Goal: Contribute content: Add original content to the website for others to see

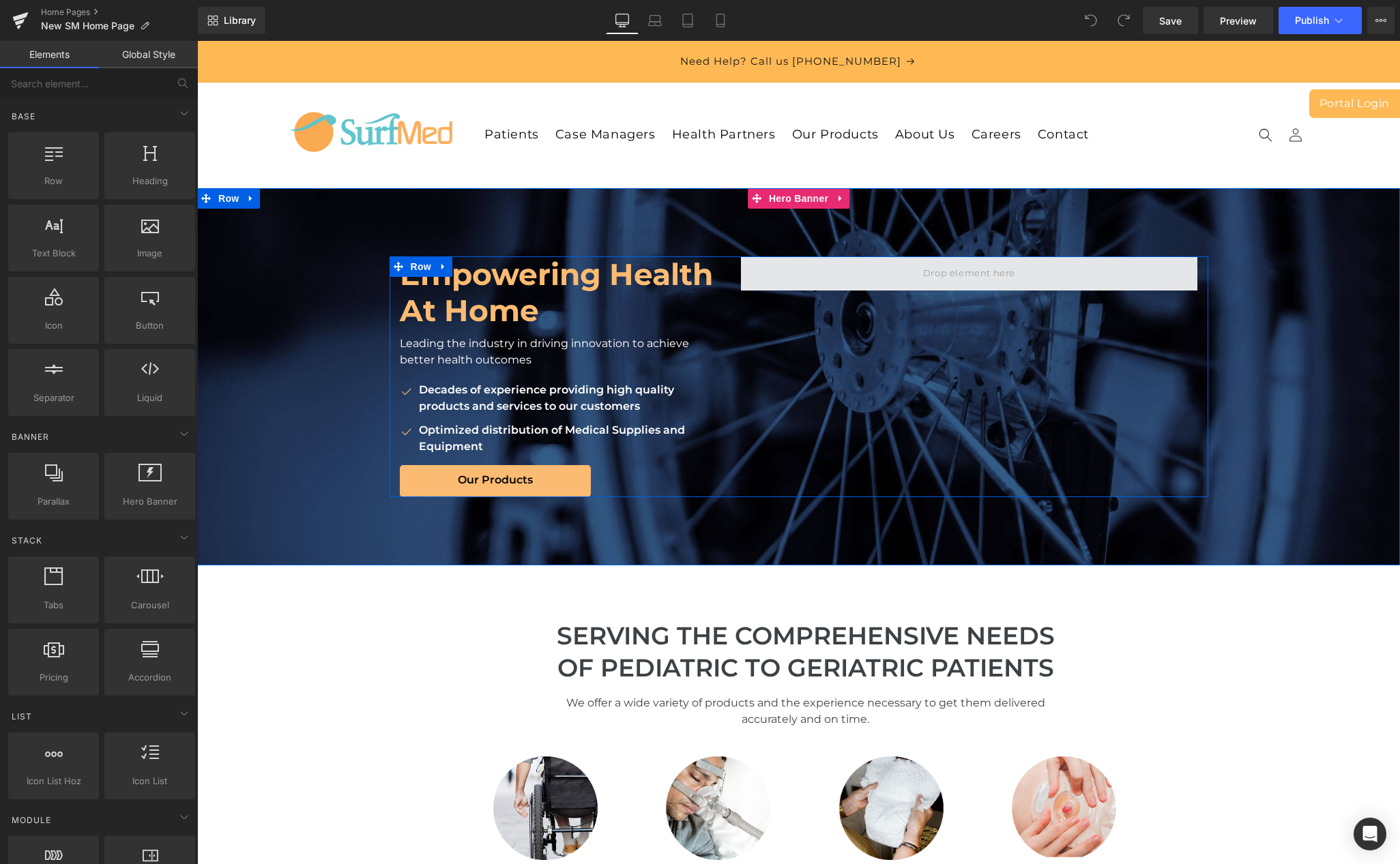
click at [952, 276] on span at bounding box center [969, 274] width 101 height 23
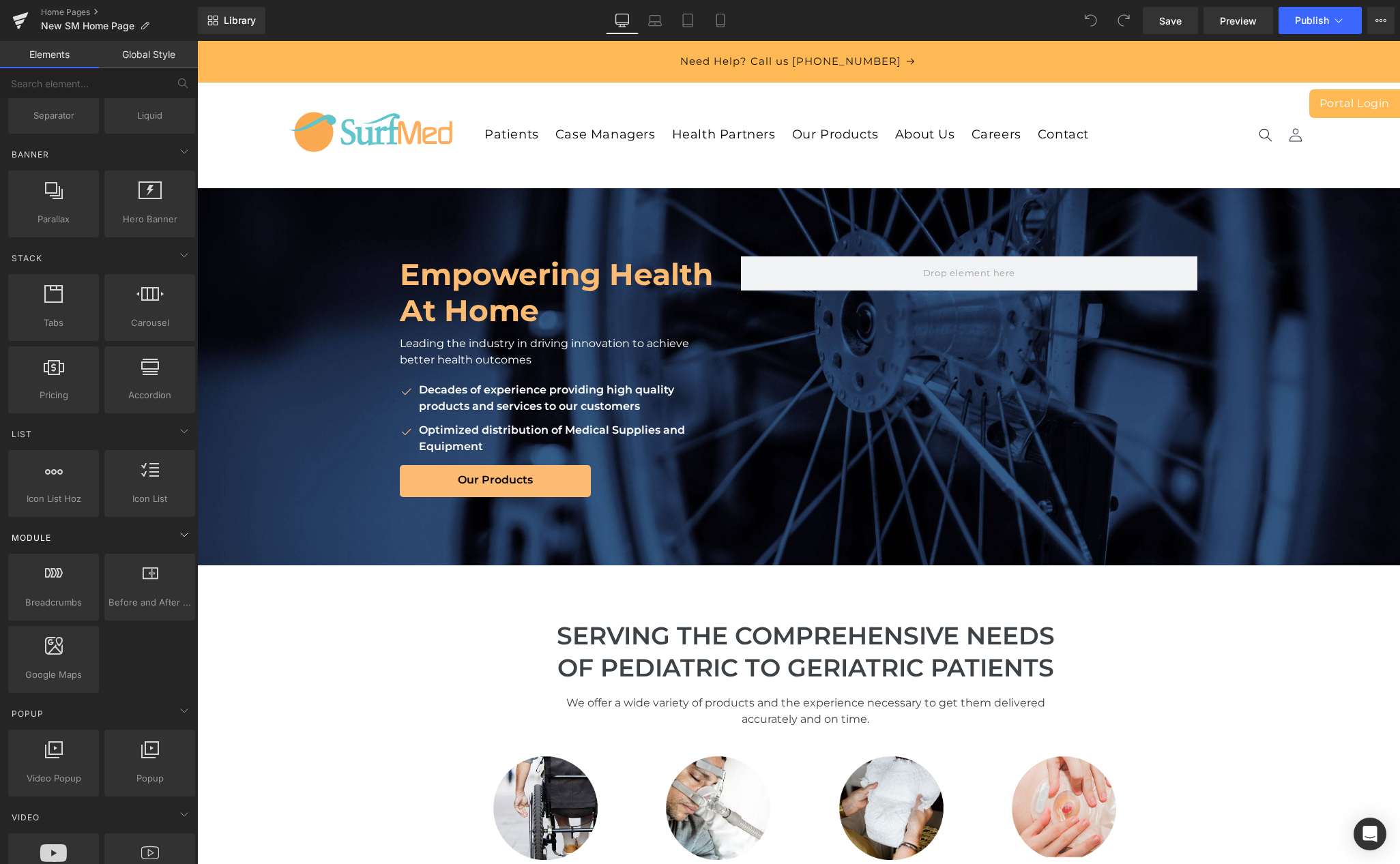
scroll to position [400, 0]
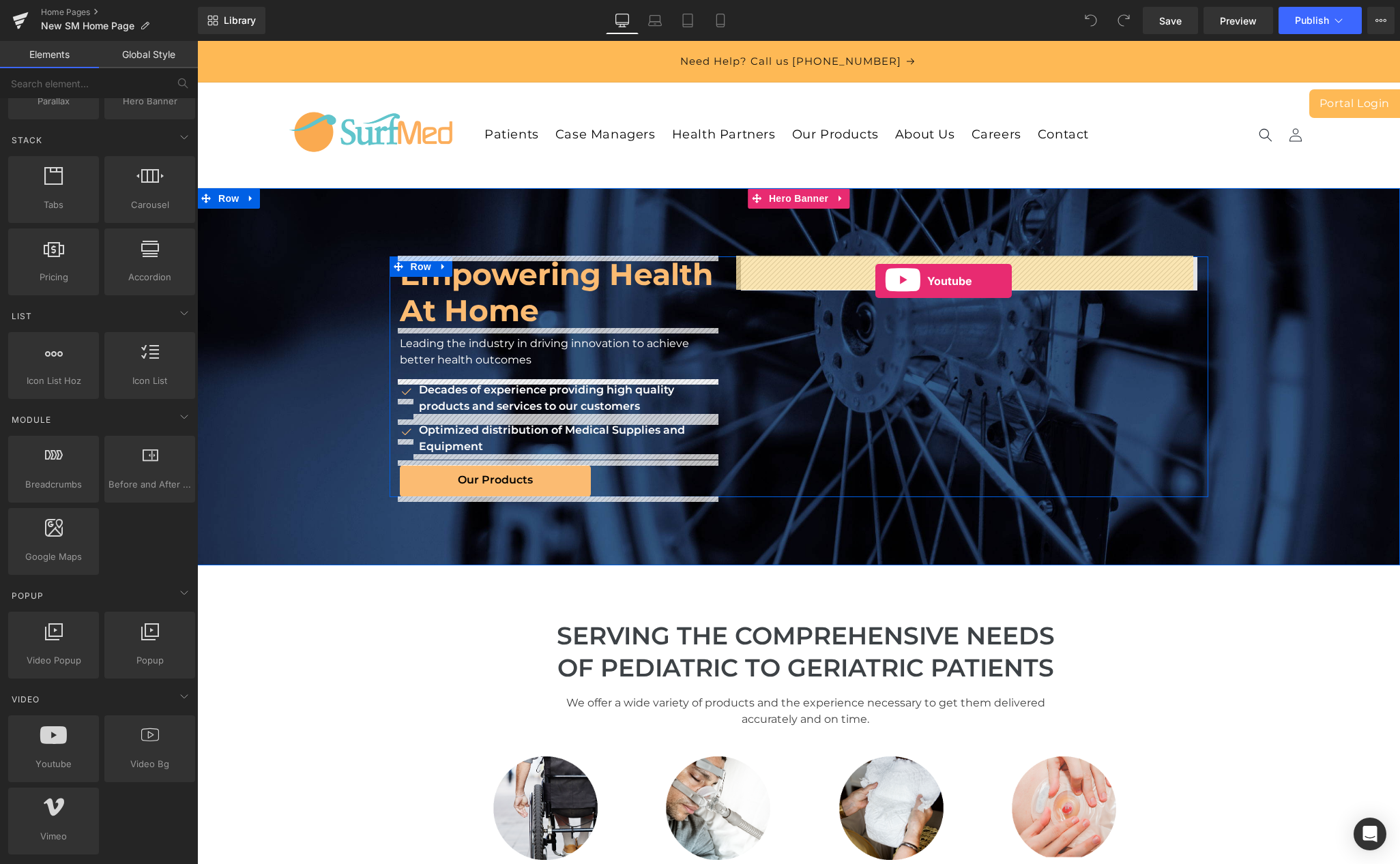
drag, startPoint x: 254, startPoint y: 783, endPoint x: 876, endPoint y: 281, distance: 799.3
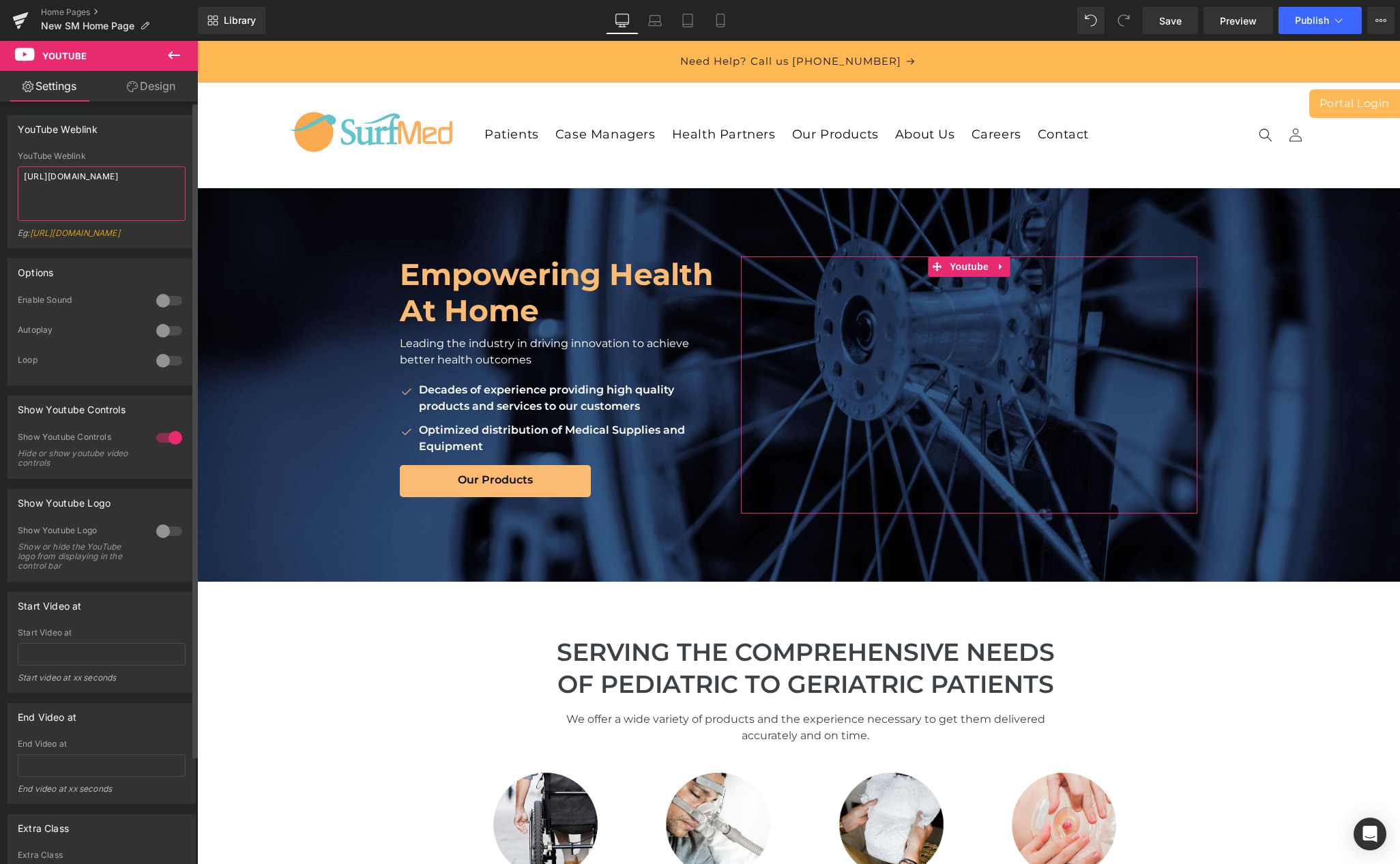
drag, startPoint x: 106, startPoint y: 189, endPoint x: 9, endPoint y: 167, distance: 99.5
click at [9, 167] on div "YouTube Weblink [URL][DOMAIN_NAME] Eg: [URL][DOMAIN_NAME]" at bounding box center [101, 199] width 187 height 96
type textarea "[URL][DOMAIN_NAME]"
click at [166, 371] on div at bounding box center [169, 360] width 33 height 22
click at [167, 369] on div at bounding box center [169, 360] width 33 height 22
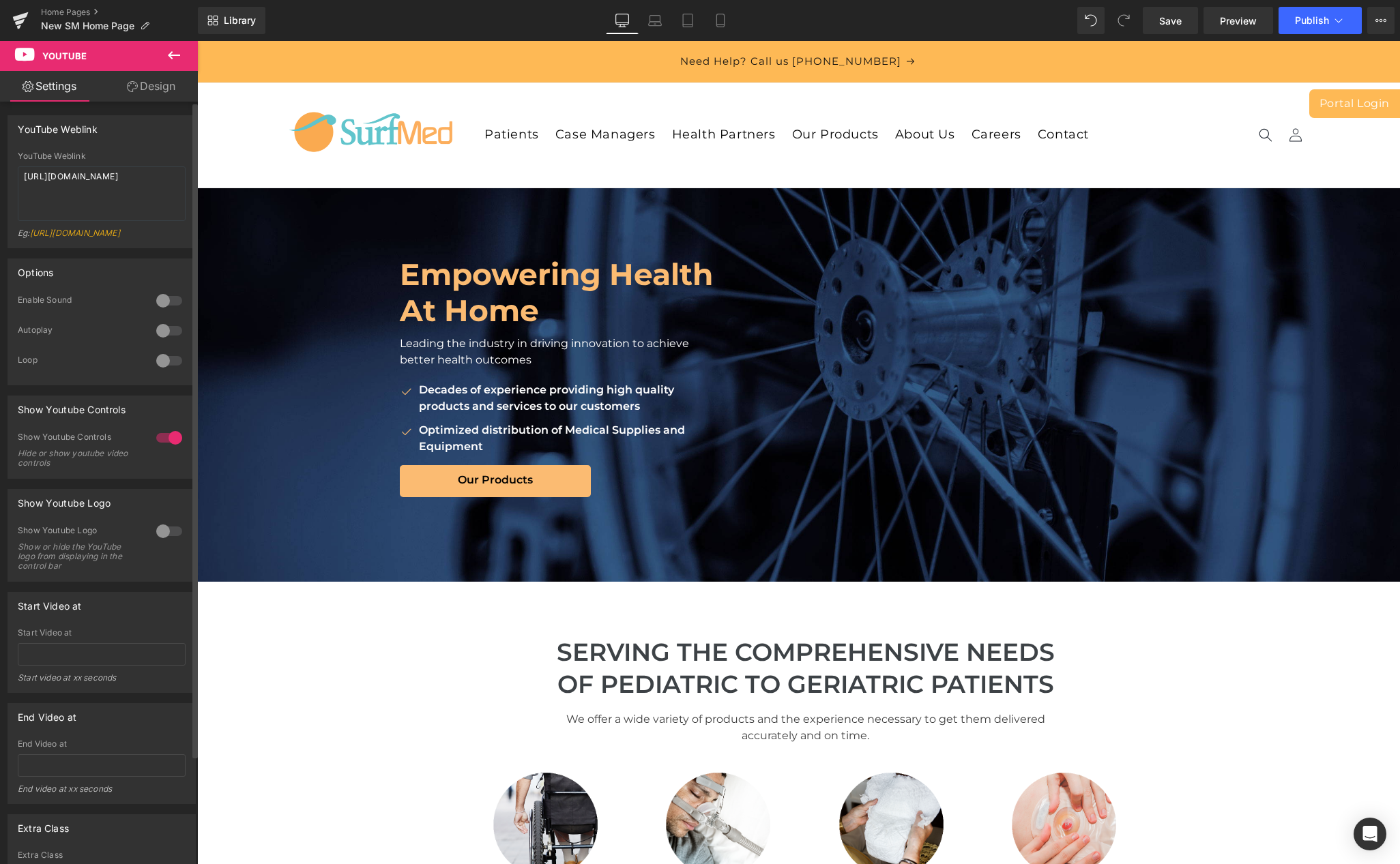
click at [164, 367] on div at bounding box center [169, 360] width 33 height 22
click at [164, 449] on div at bounding box center [169, 438] width 33 height 22
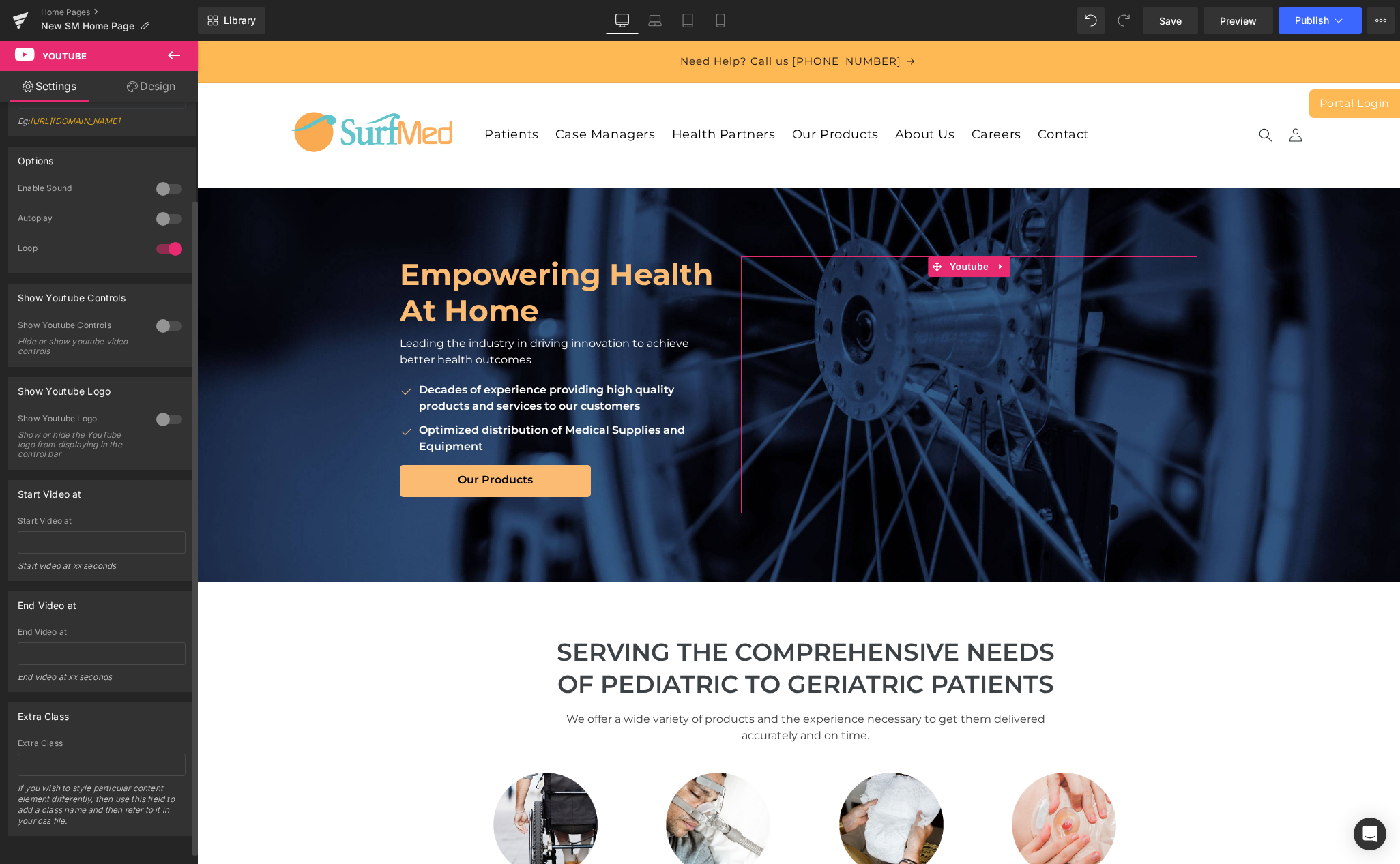
scroll to position [105, 0]
click at [164, 237] on div at bounding box center [169, 225] width 33 height 22
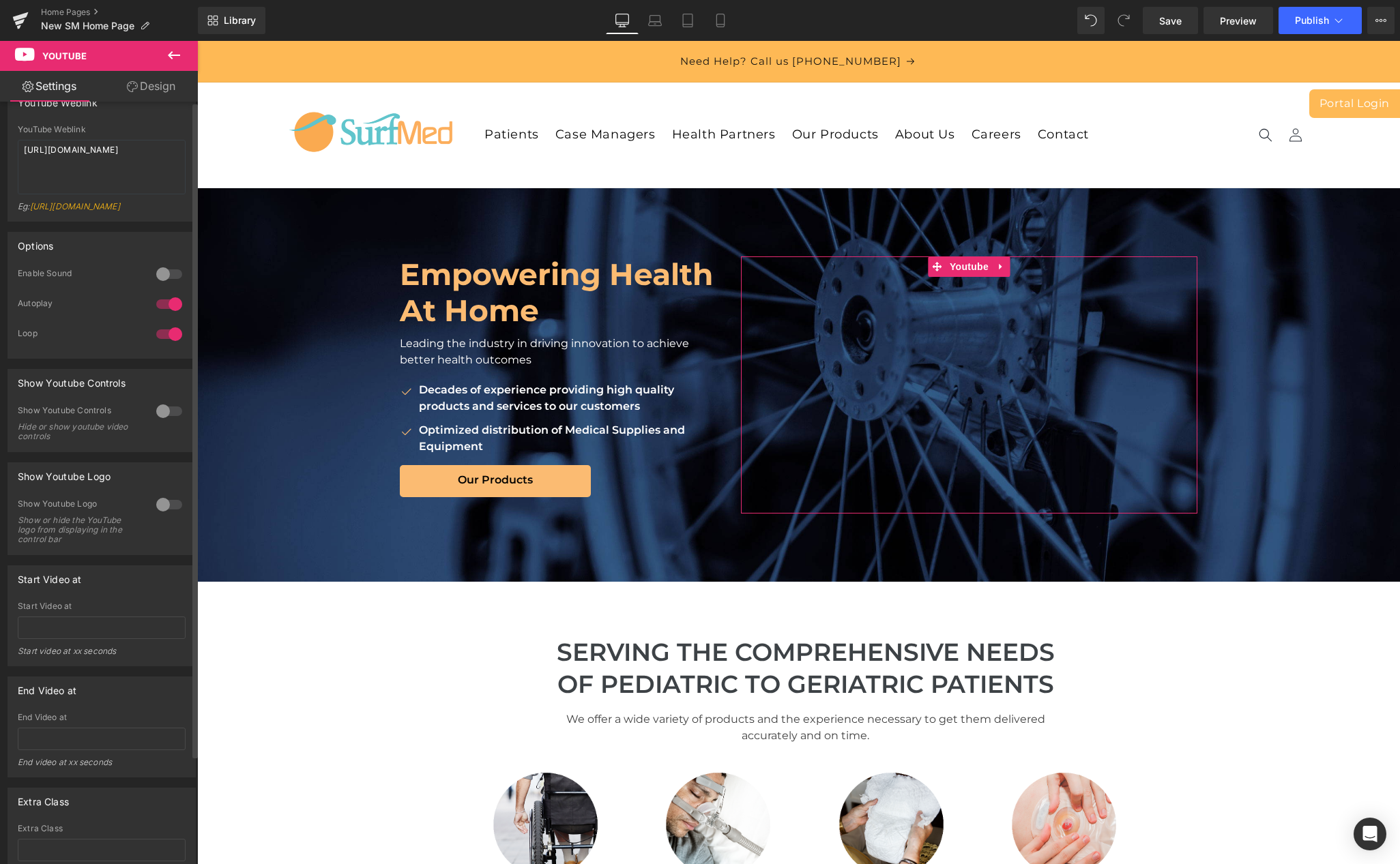
scroll to position [0, 0]
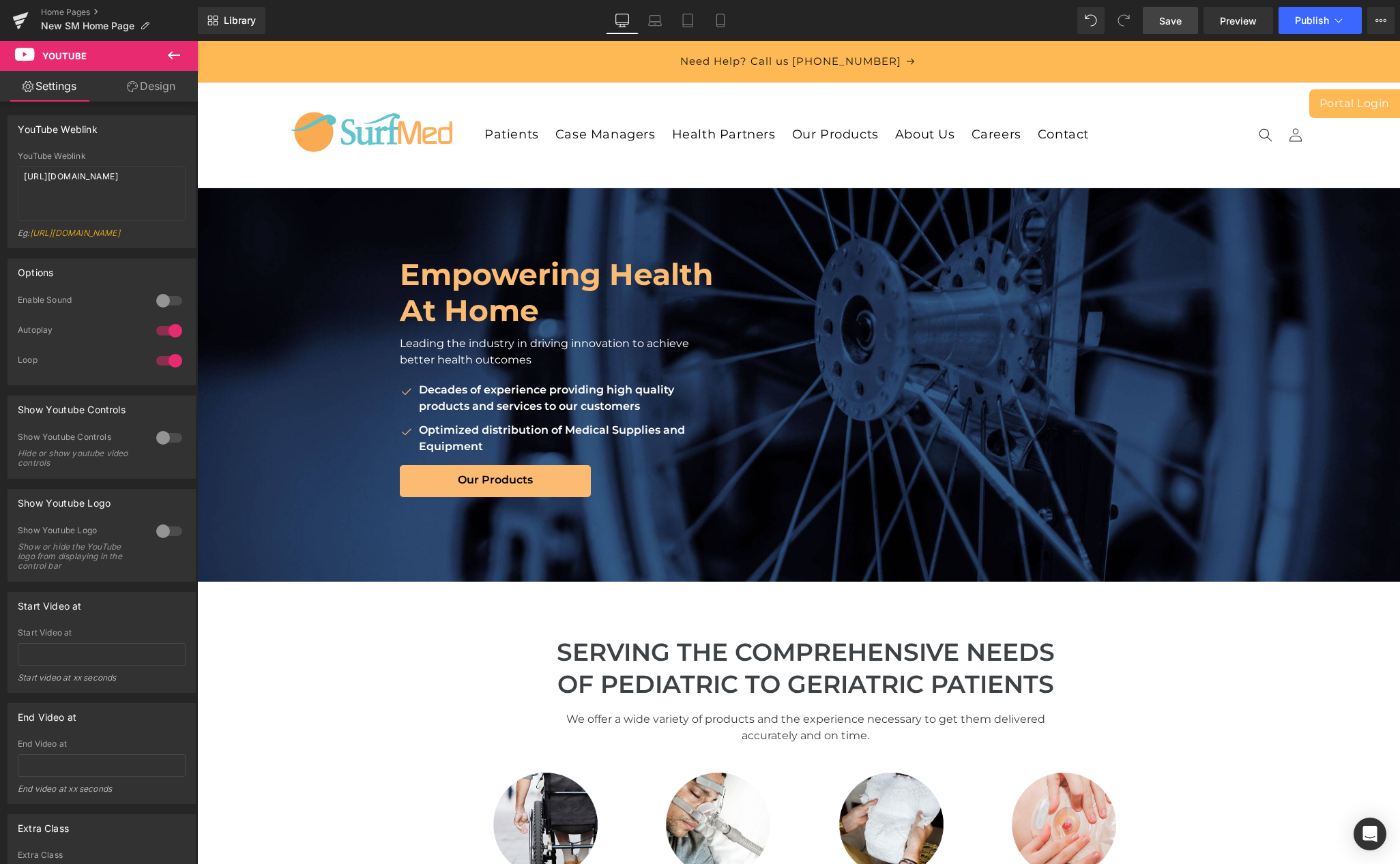
click at [1054, 21] on span "Save" at bounding box center [1170, 21] width 23 height 15
click at [1054, 23] on span "Publish" at bounding box center [1312, 20] width 34 height 11
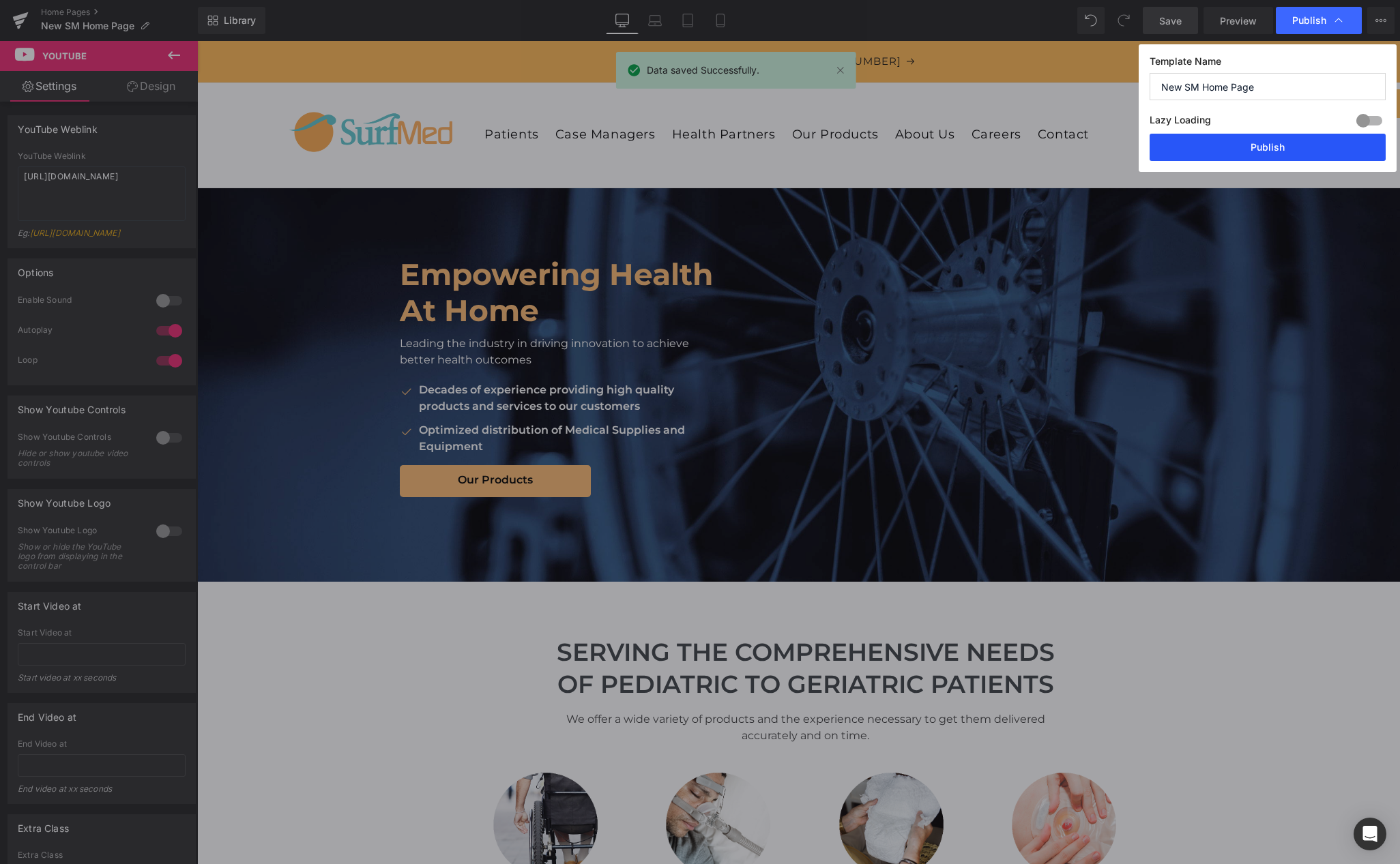
click at [1054, 144] on button "Publish" at bounding box center [1267, 147] width 236 height 27
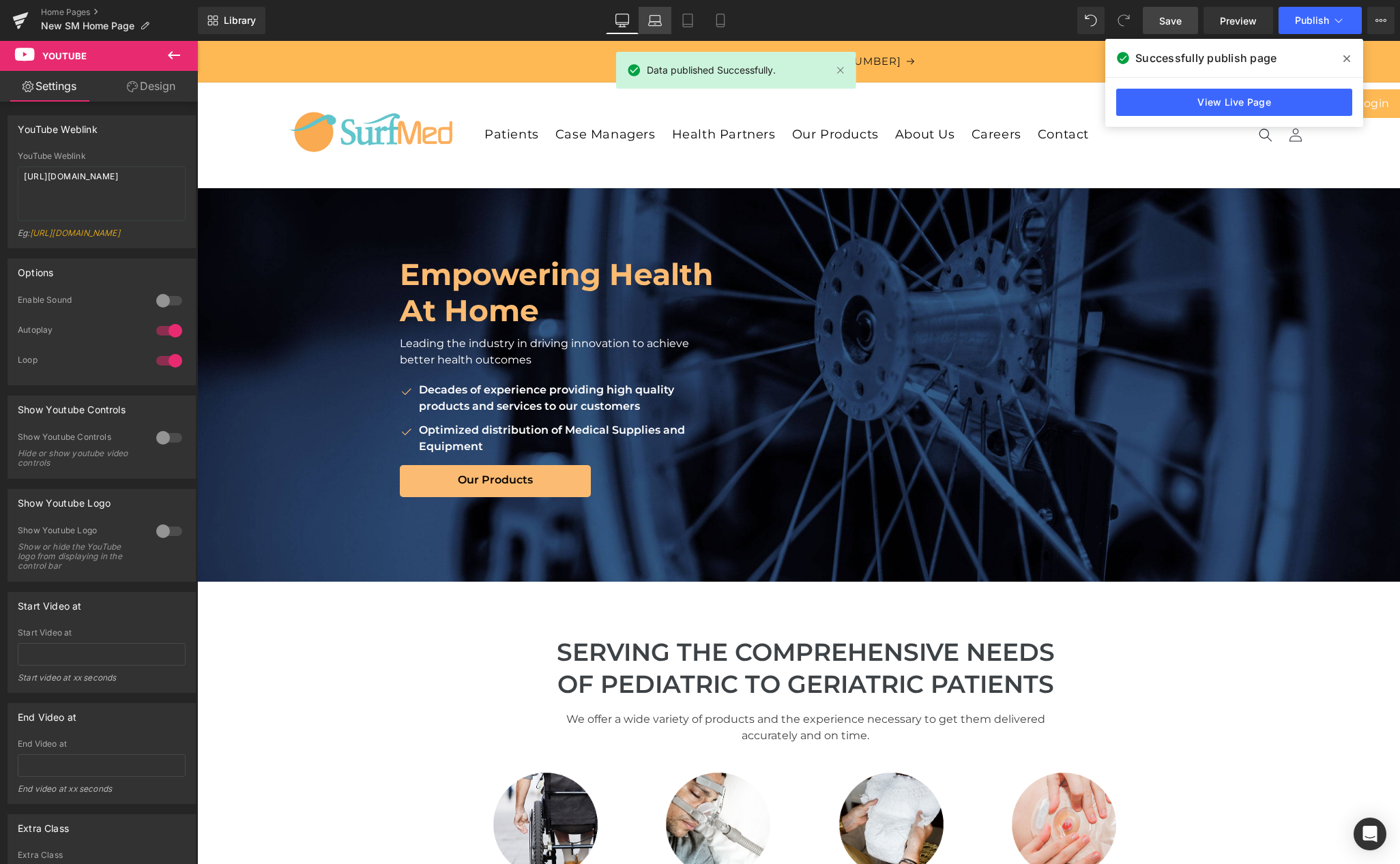
click at [653, 27] on link "Laptop" at bounding box center [655, 20] width 33 height 27
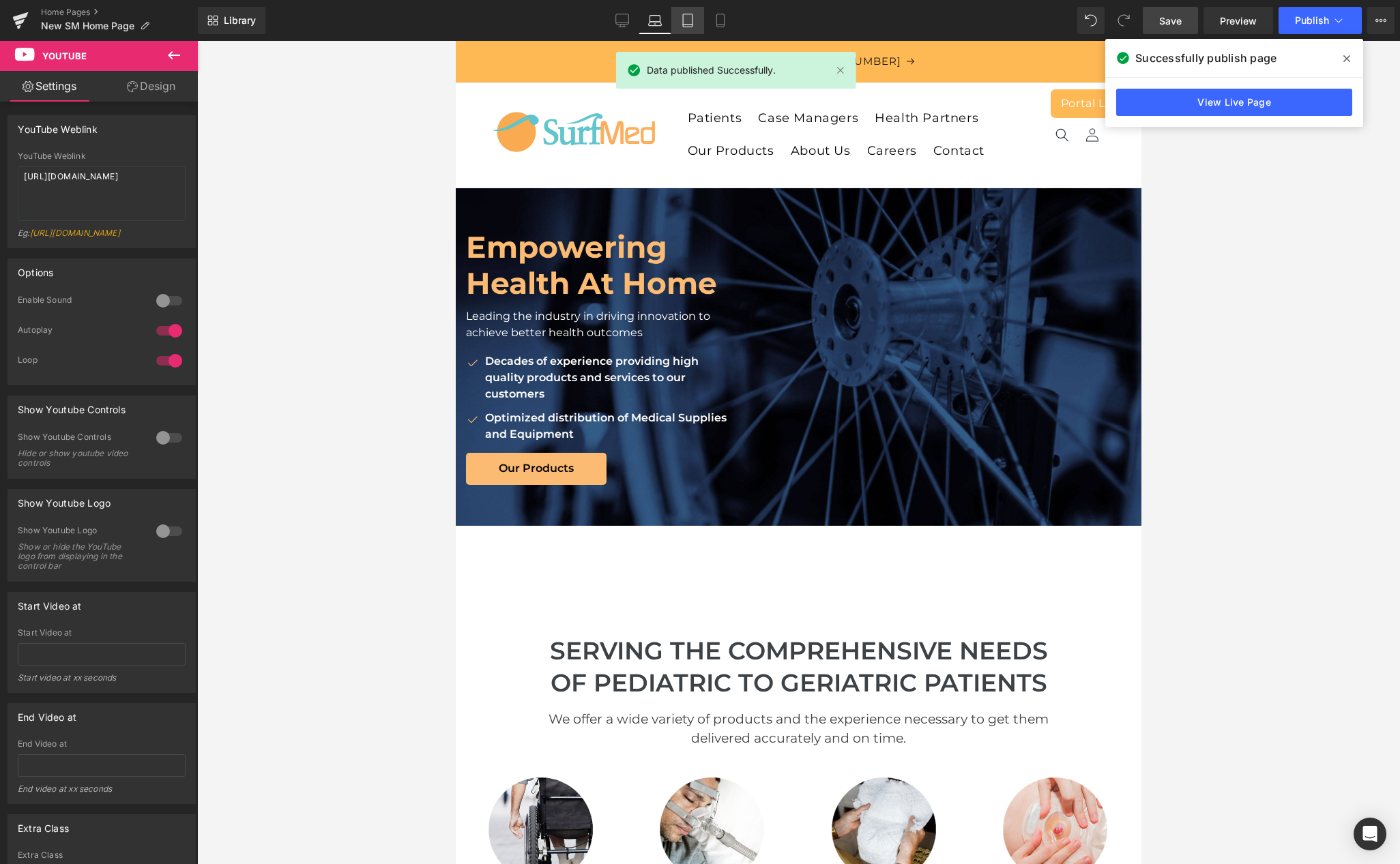
click at [677, 25] on link "Tablet" at bounding box center [688, 20] width 33 height 27
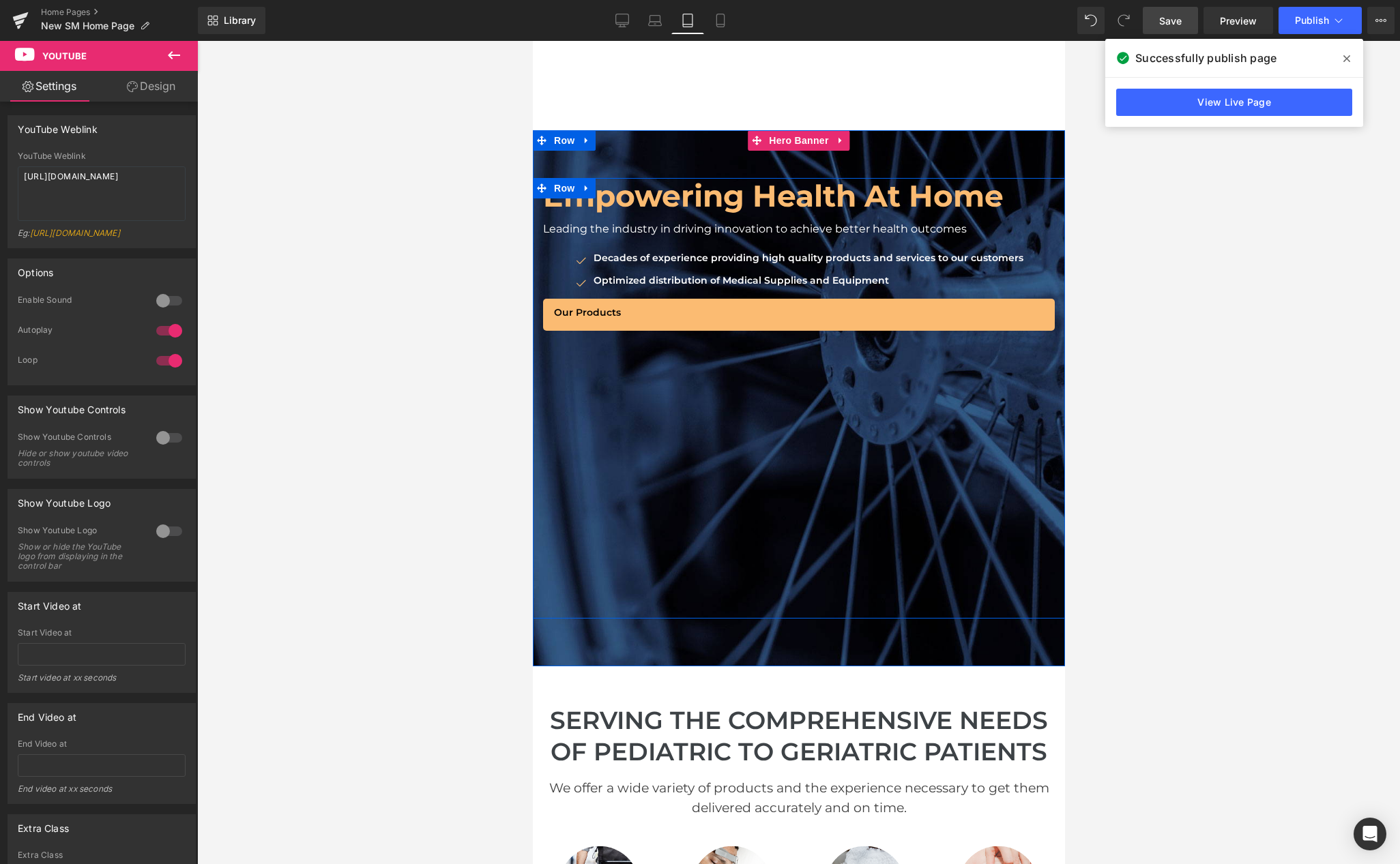
scroll to position [33, 0]
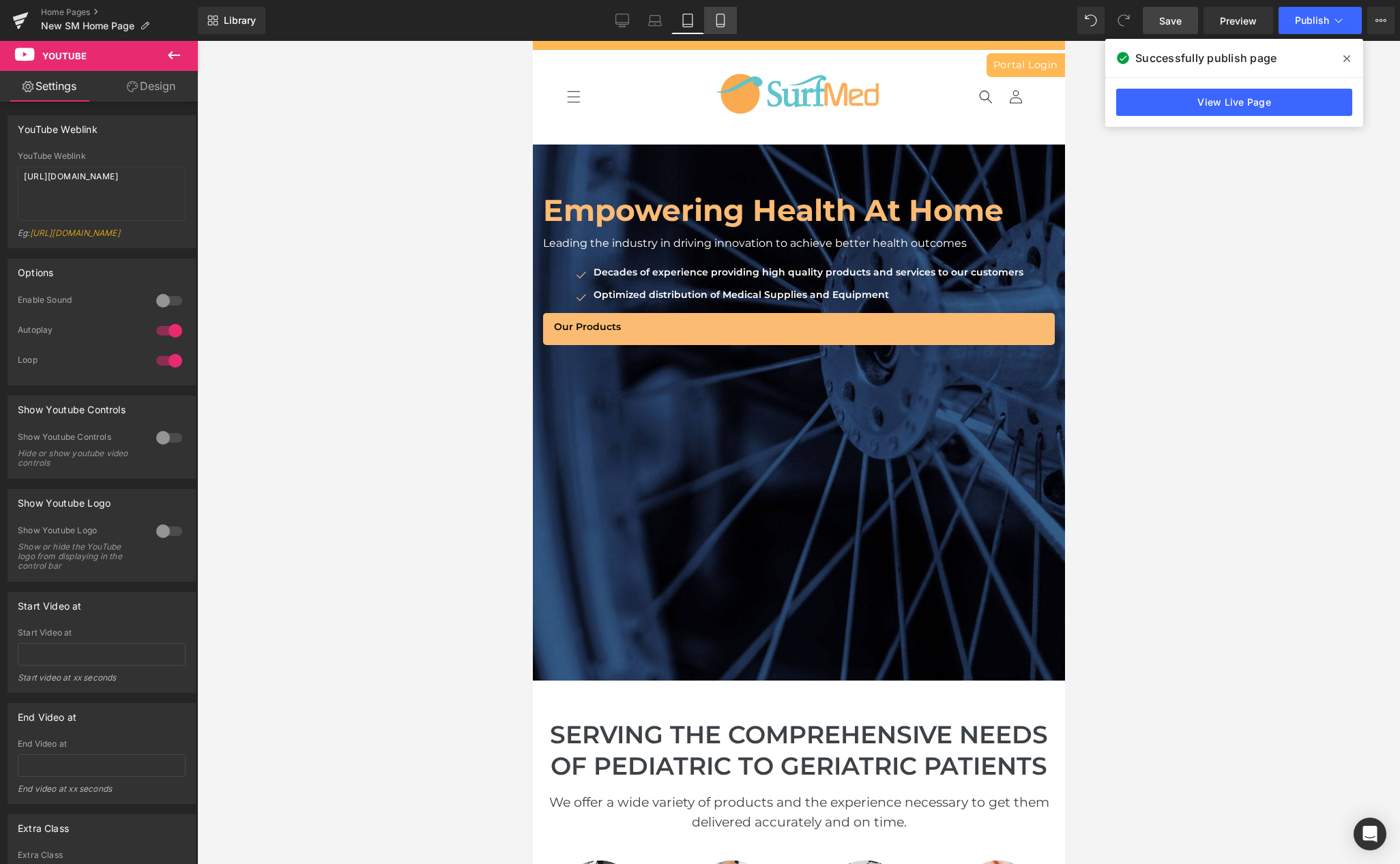
click at [716, 19] on icon at bounding box center [720, 20] width 14 height 14
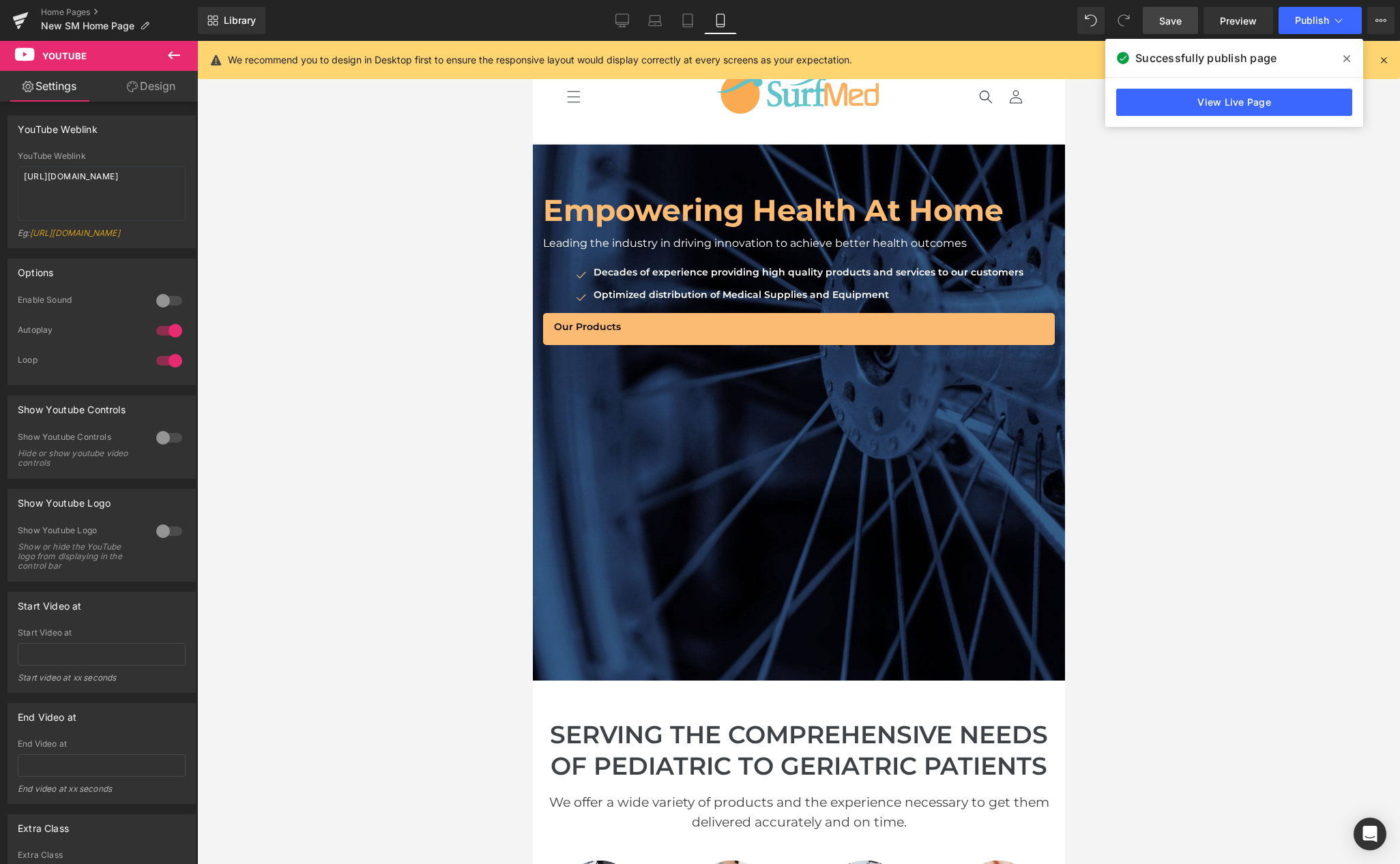
scroll to position [100, 0]
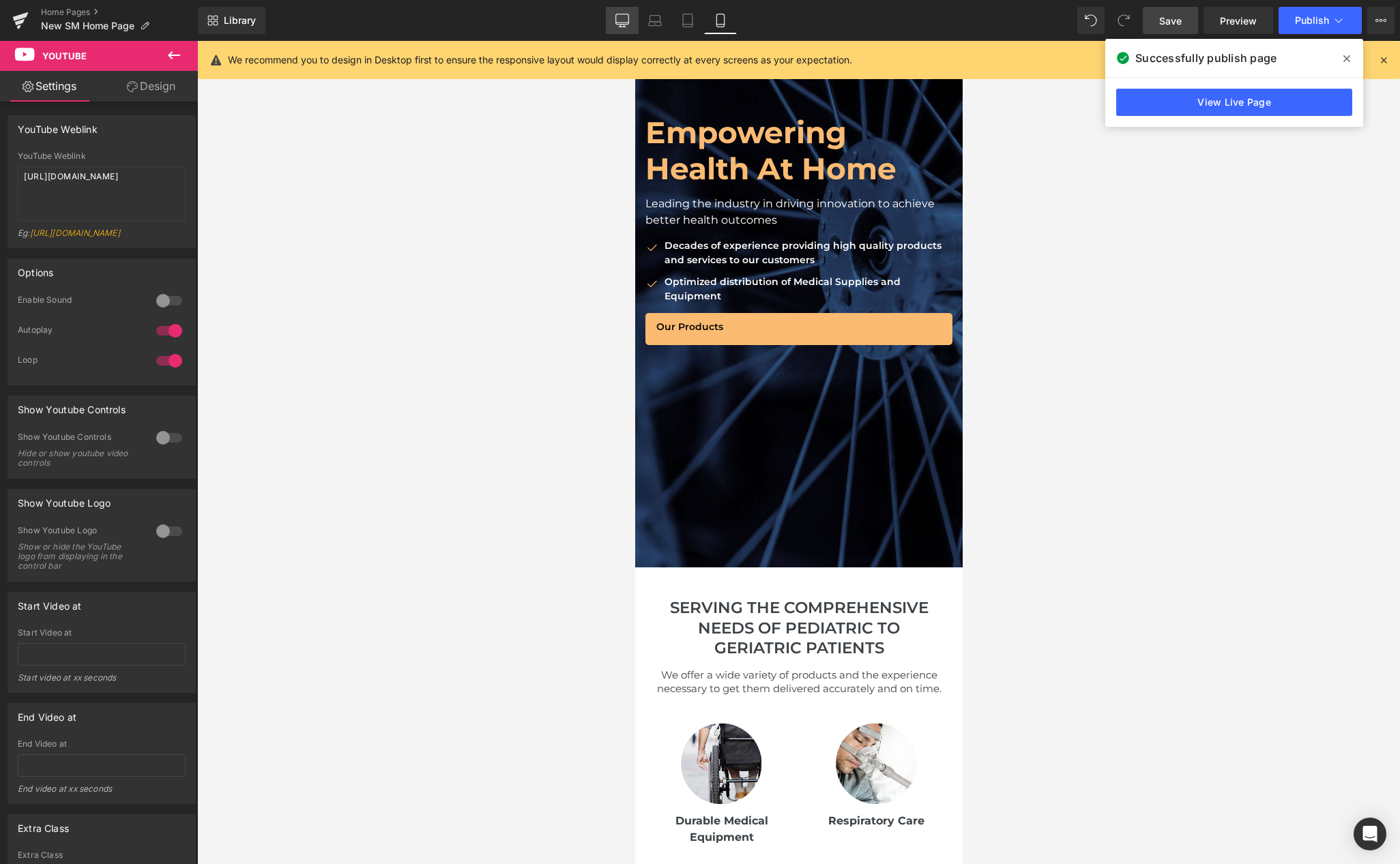
click at [626, 23] on icon at bounding box center [622, 23] width 13 height 0
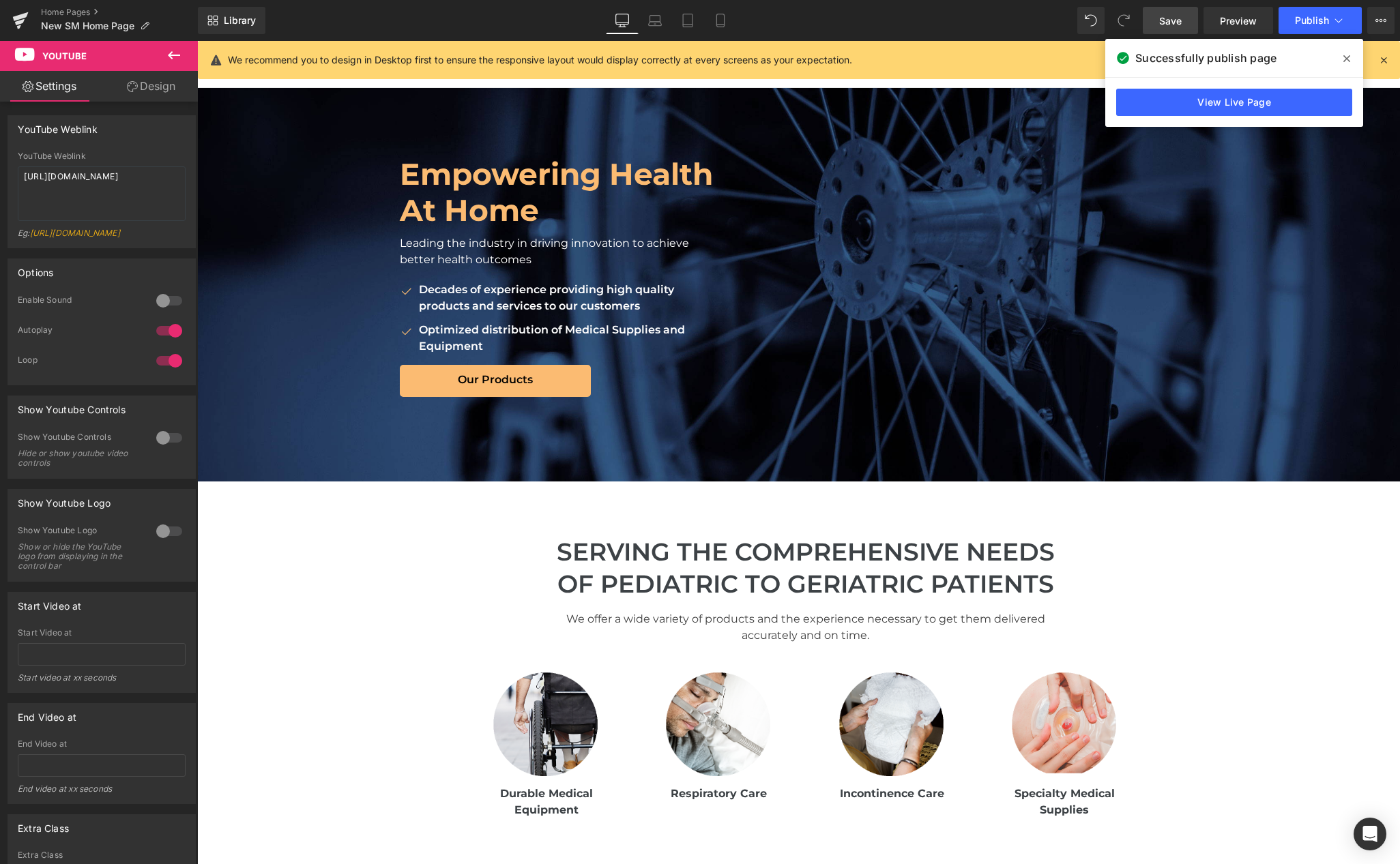
scroll to position [0, 0]
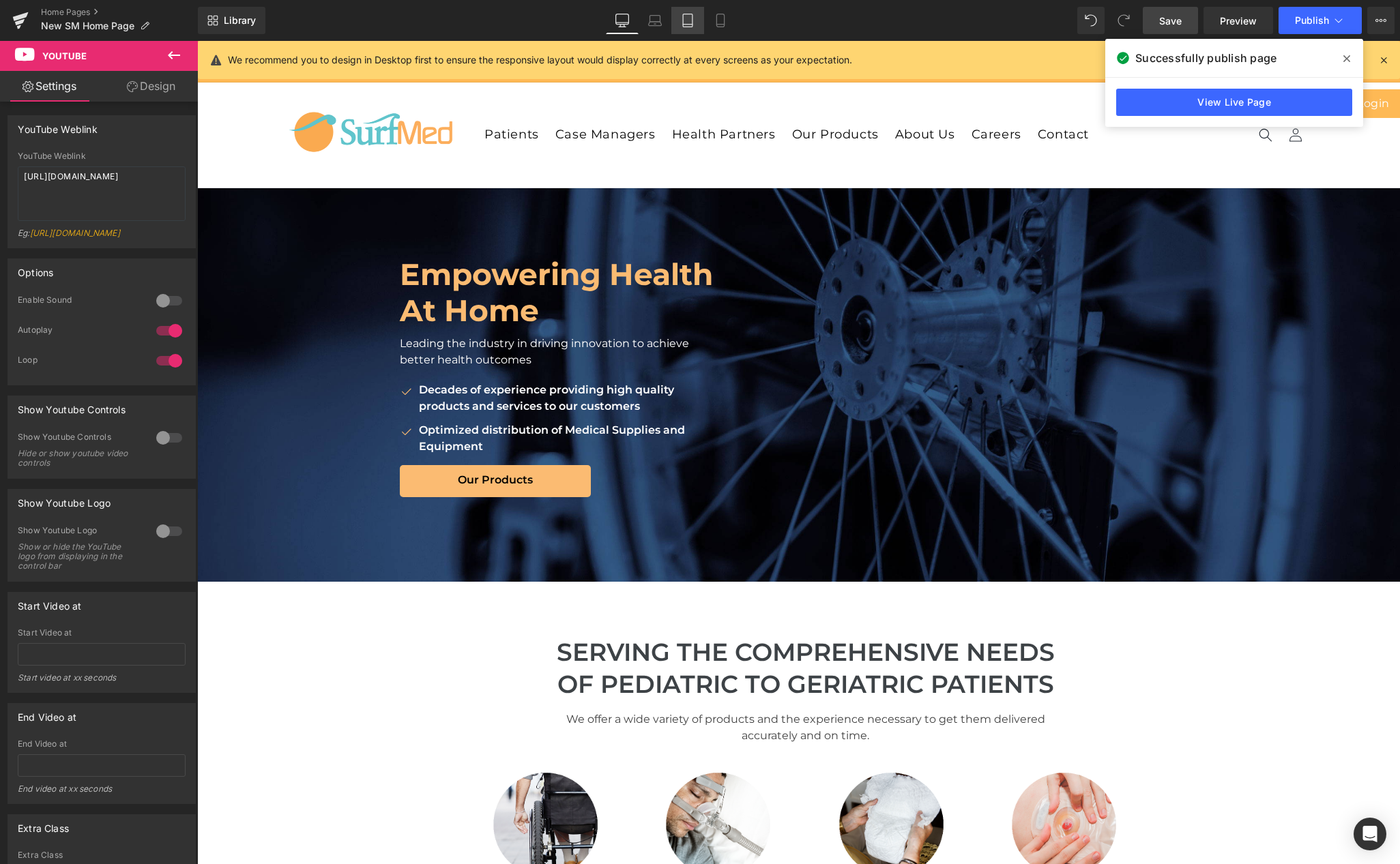
click at [694, 16] on link "Tablet" at bounding box center [688, 20] width 33 height 27
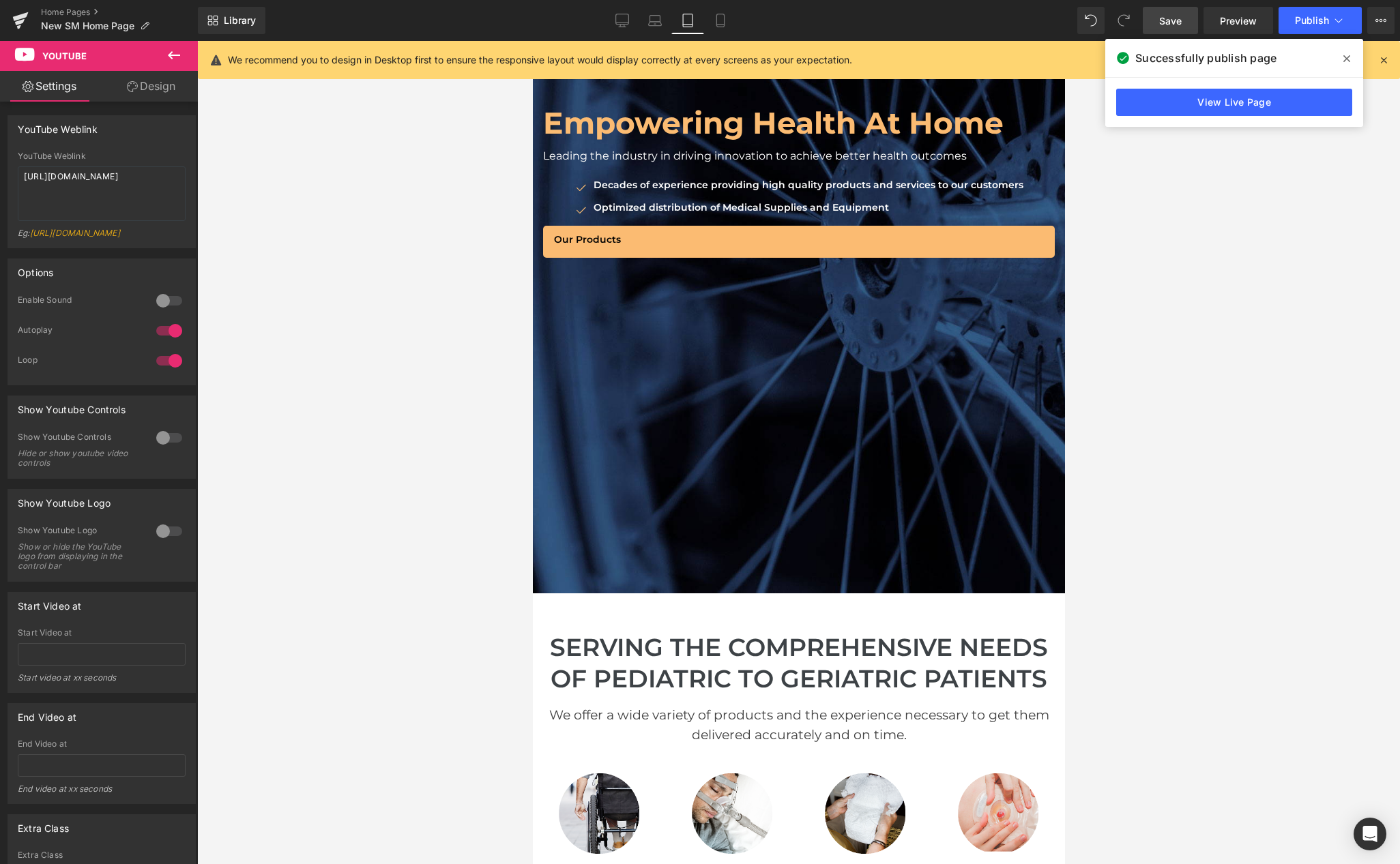
click at [176, 49] on icon at bounding box center [174, 56] width 16 height 16
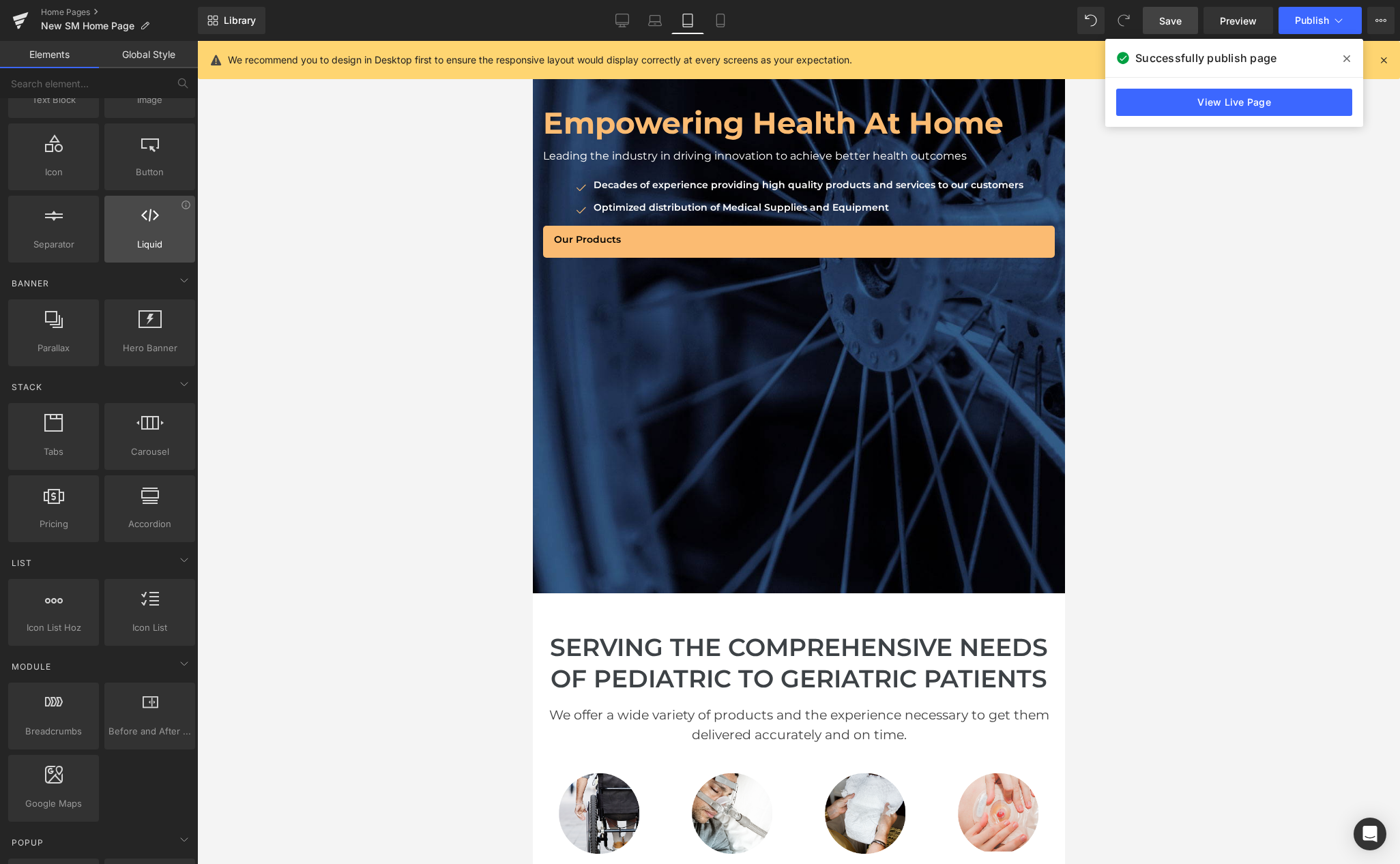
scroll to position [22, 0]
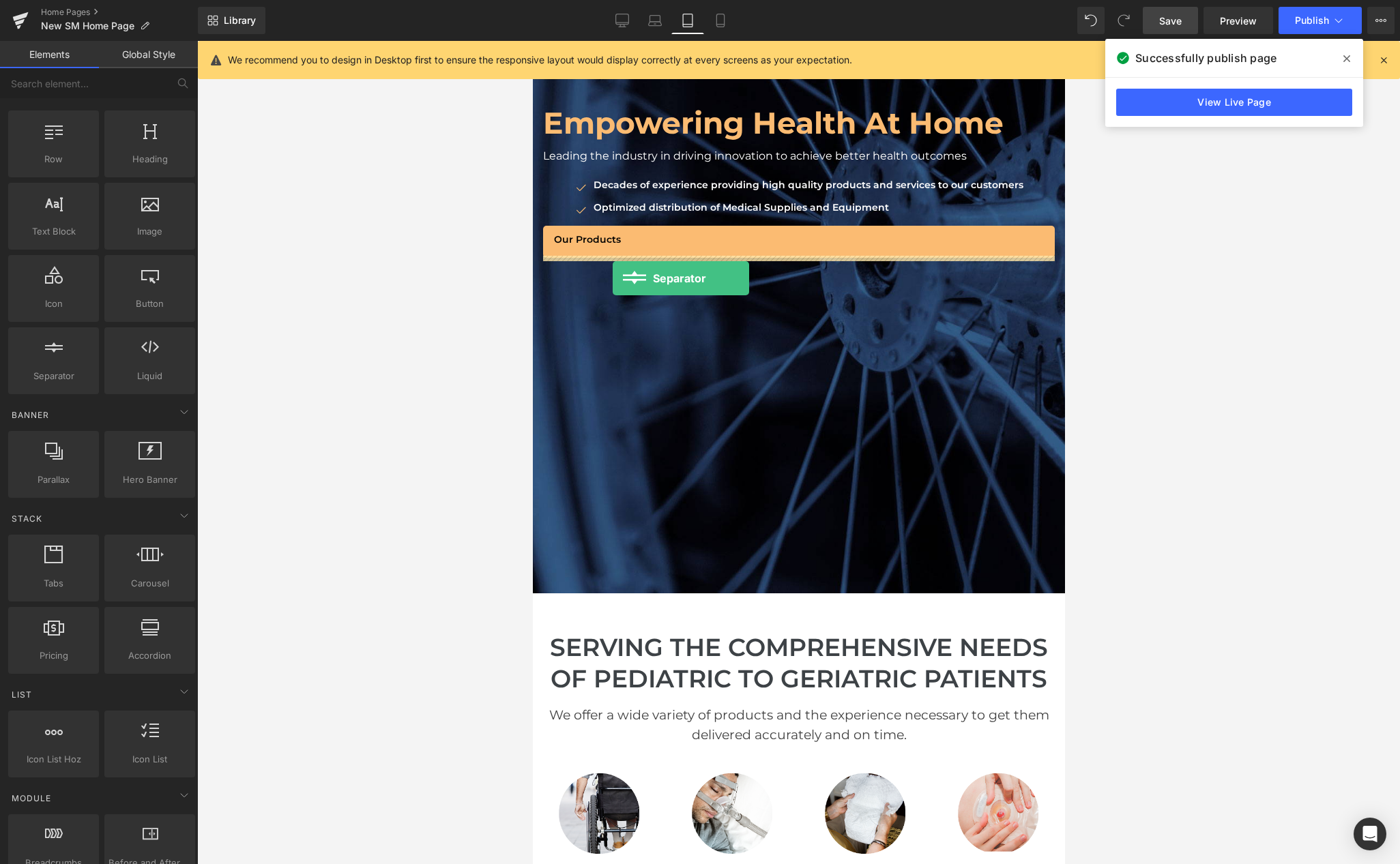
drag, startPoint x: 580, startPoint y: 394, endPoint x: 612, endPoint y: 279, distance: 119.4
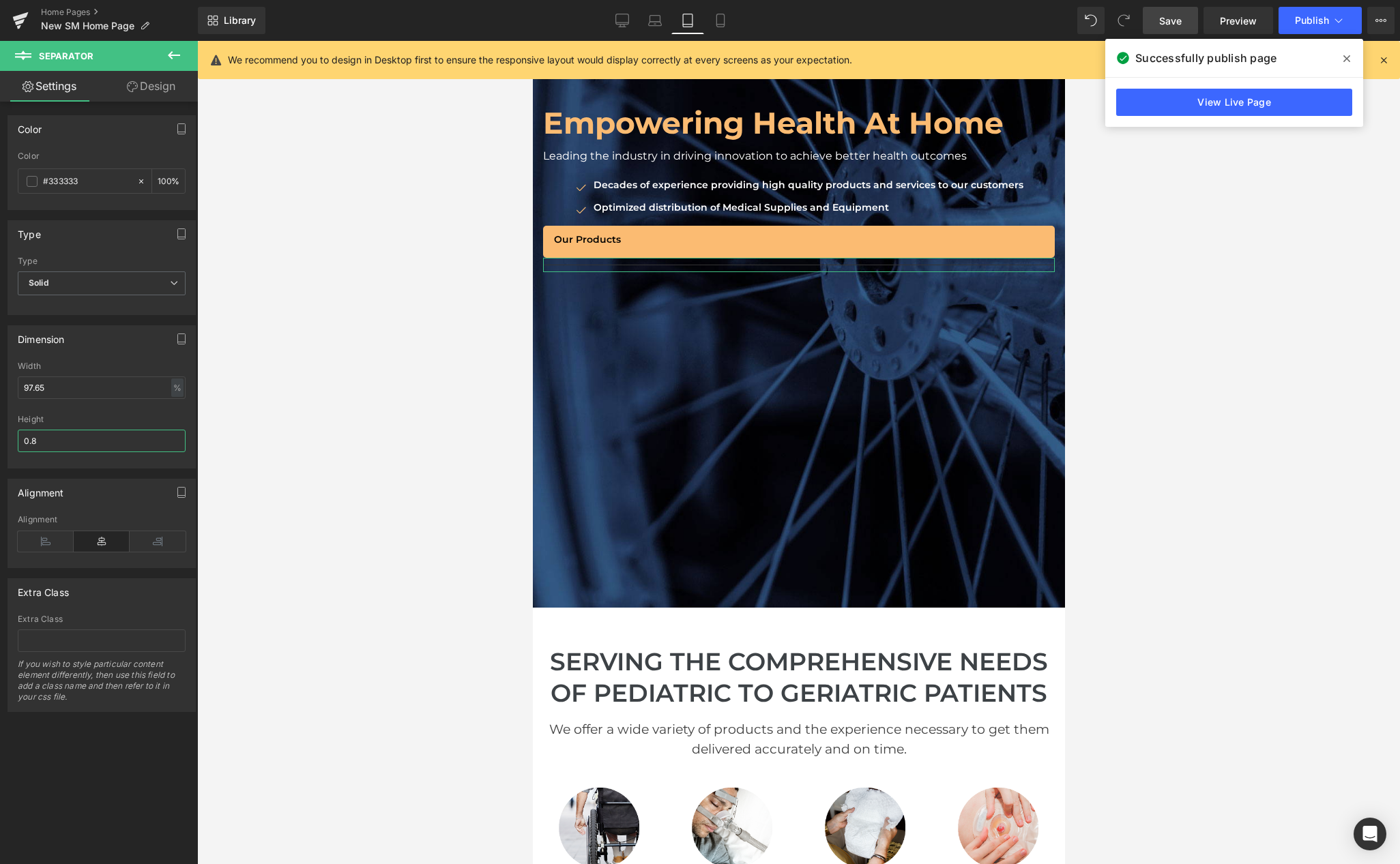
click at [66, 443] on input "0.8" at bounding box center [101, 441] width 167 height 23
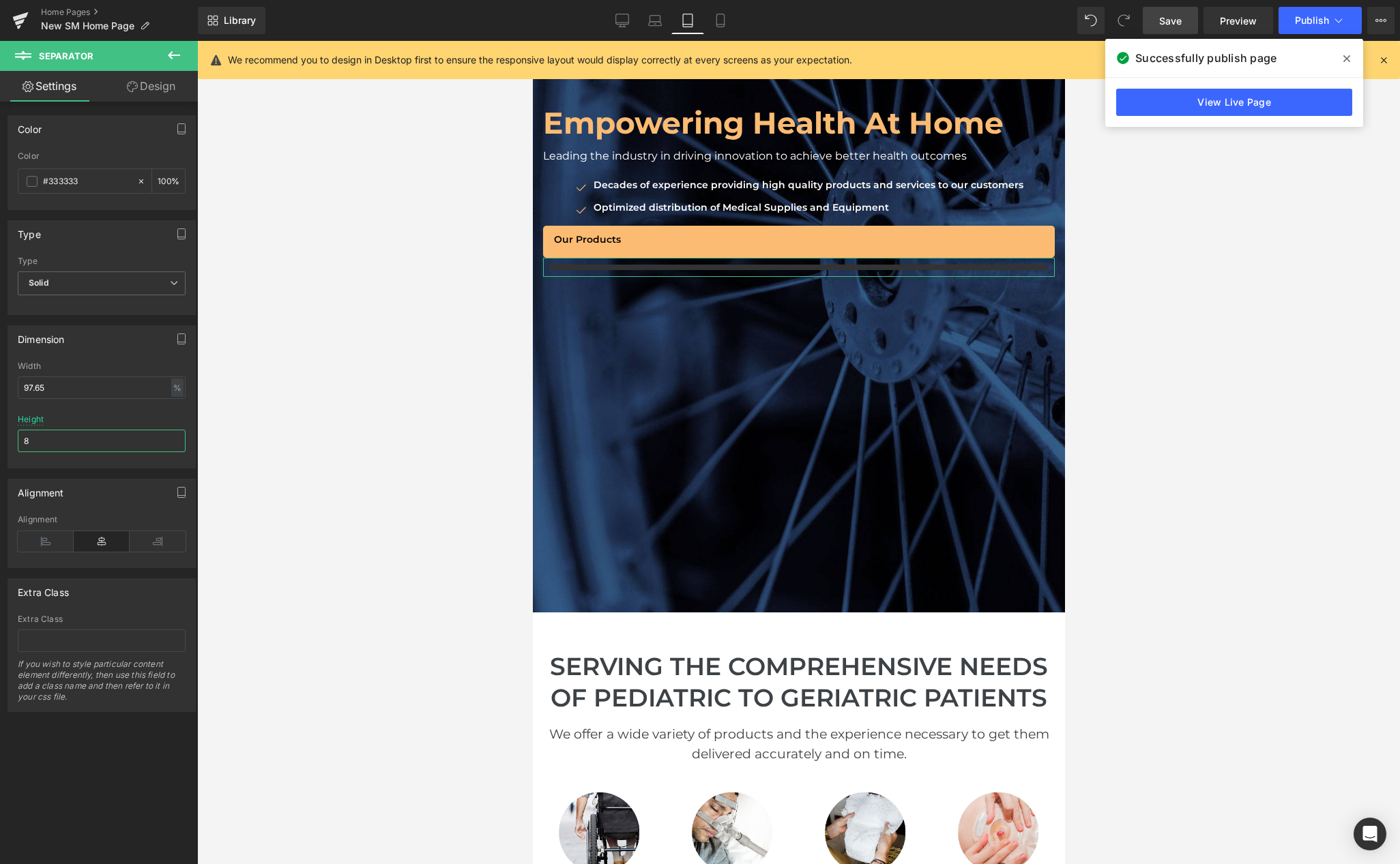
type input "9"
click at [1054, 18] on span "Publish" at bounding box center [1312, 20] width 34 height 11
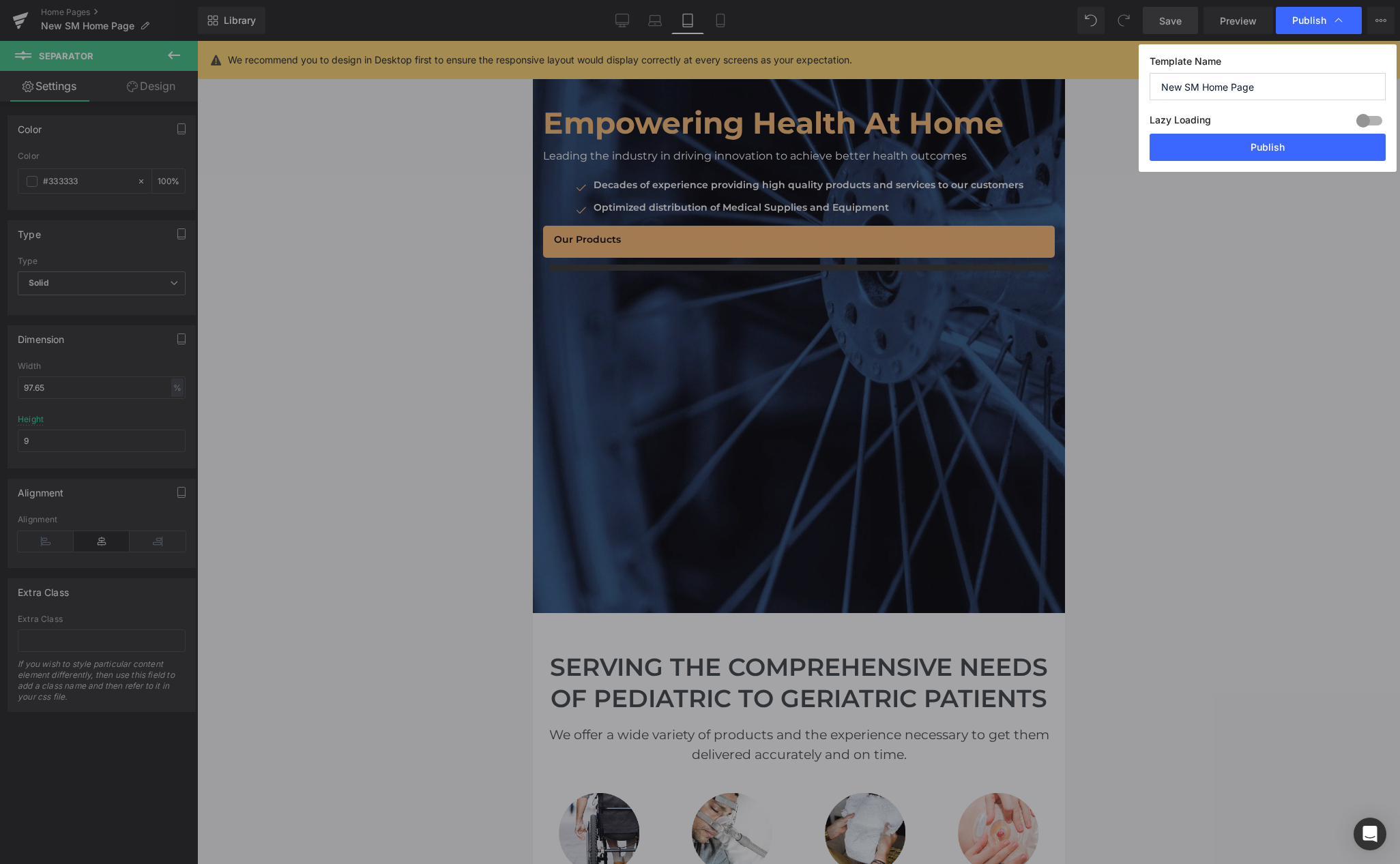
click at [1054, 141] on button "Publish" at bounding box center [1267, 147] width 236 height 27
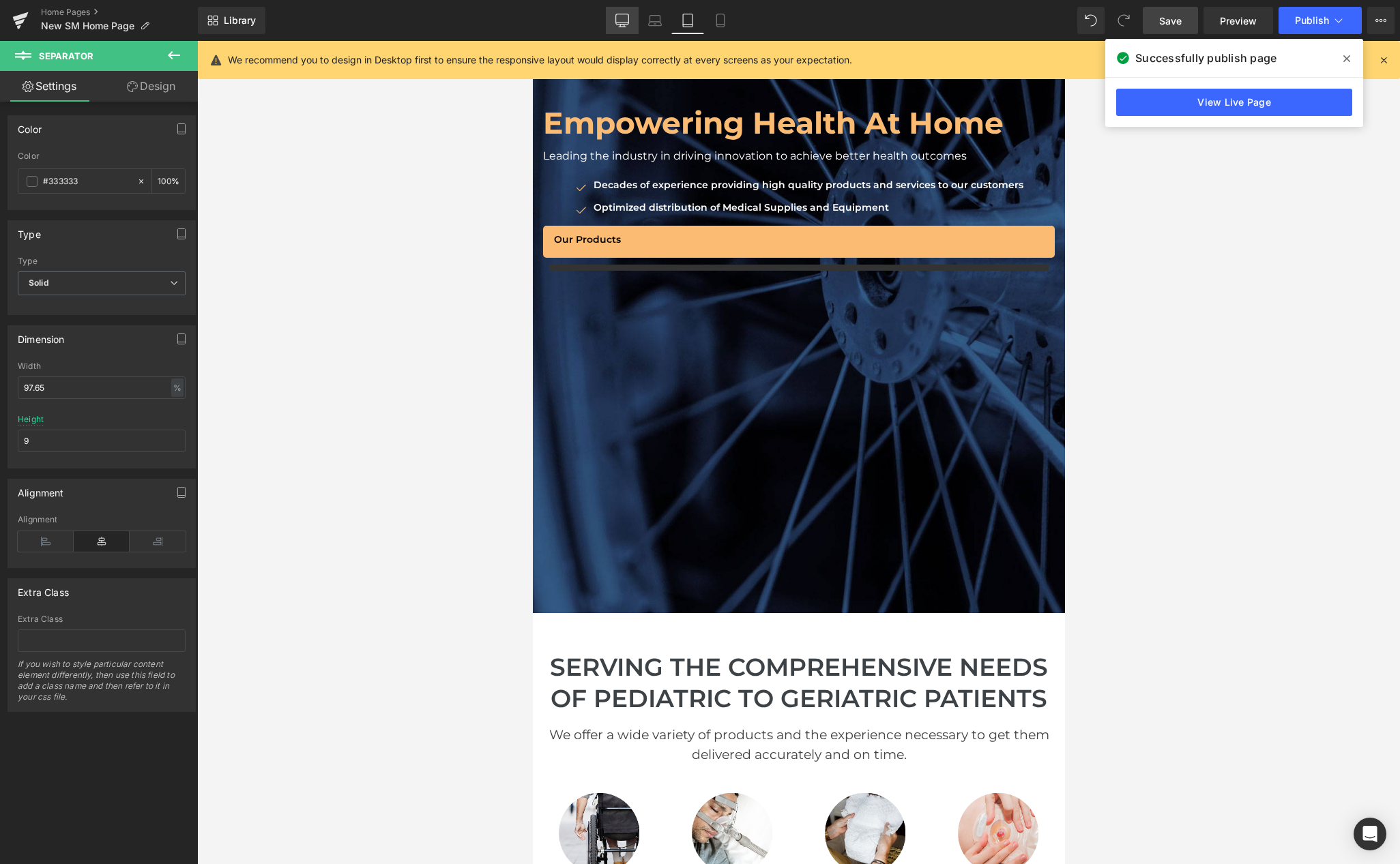
click at [635, 23] on link "Desktop" at bounding box center [622, 20] width 33 height 27
type input "100"
type input "38.25"
type input "0.8"
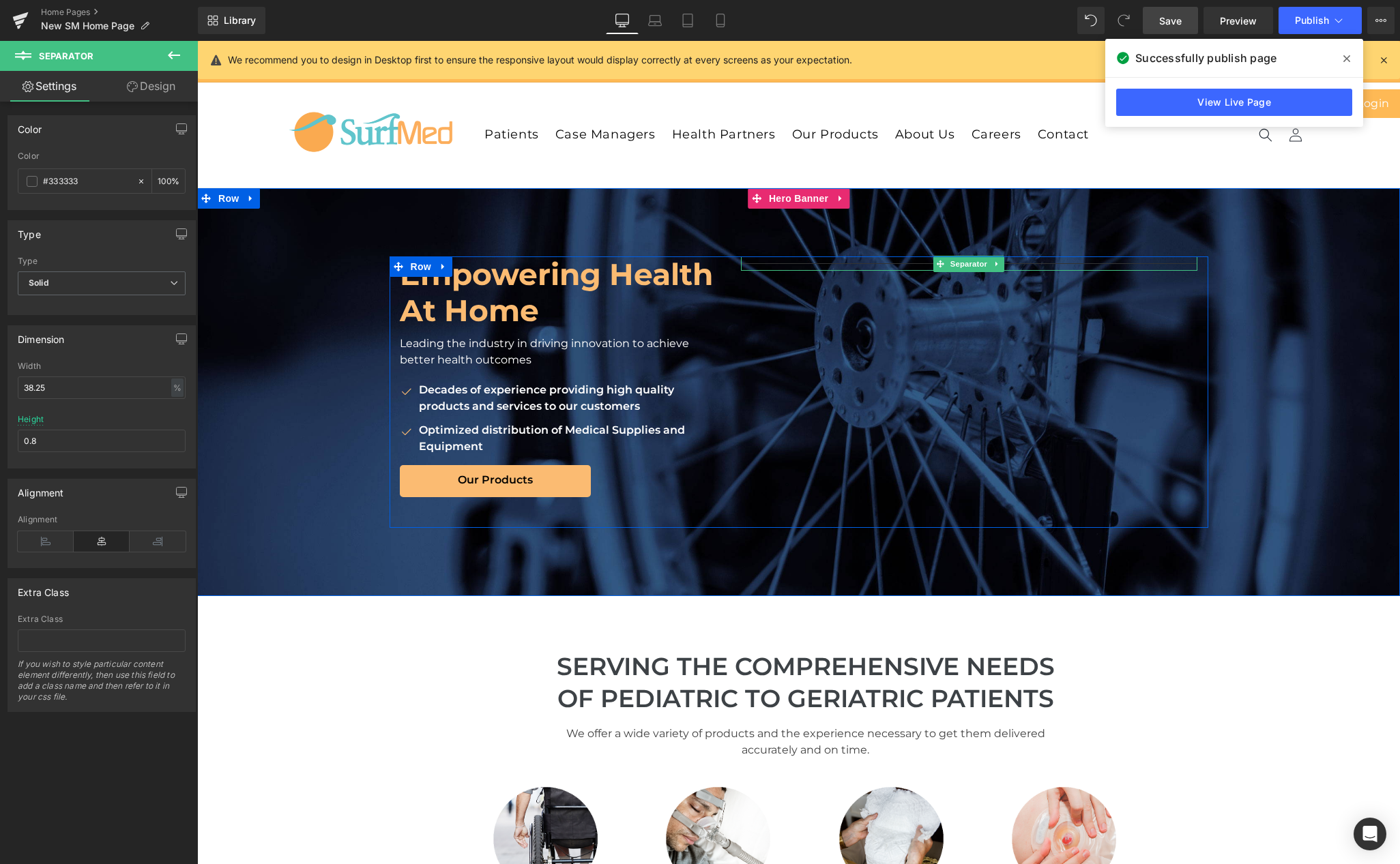
click at [834, 263] on hr at bounding box center [970, 266] width 457 height 7
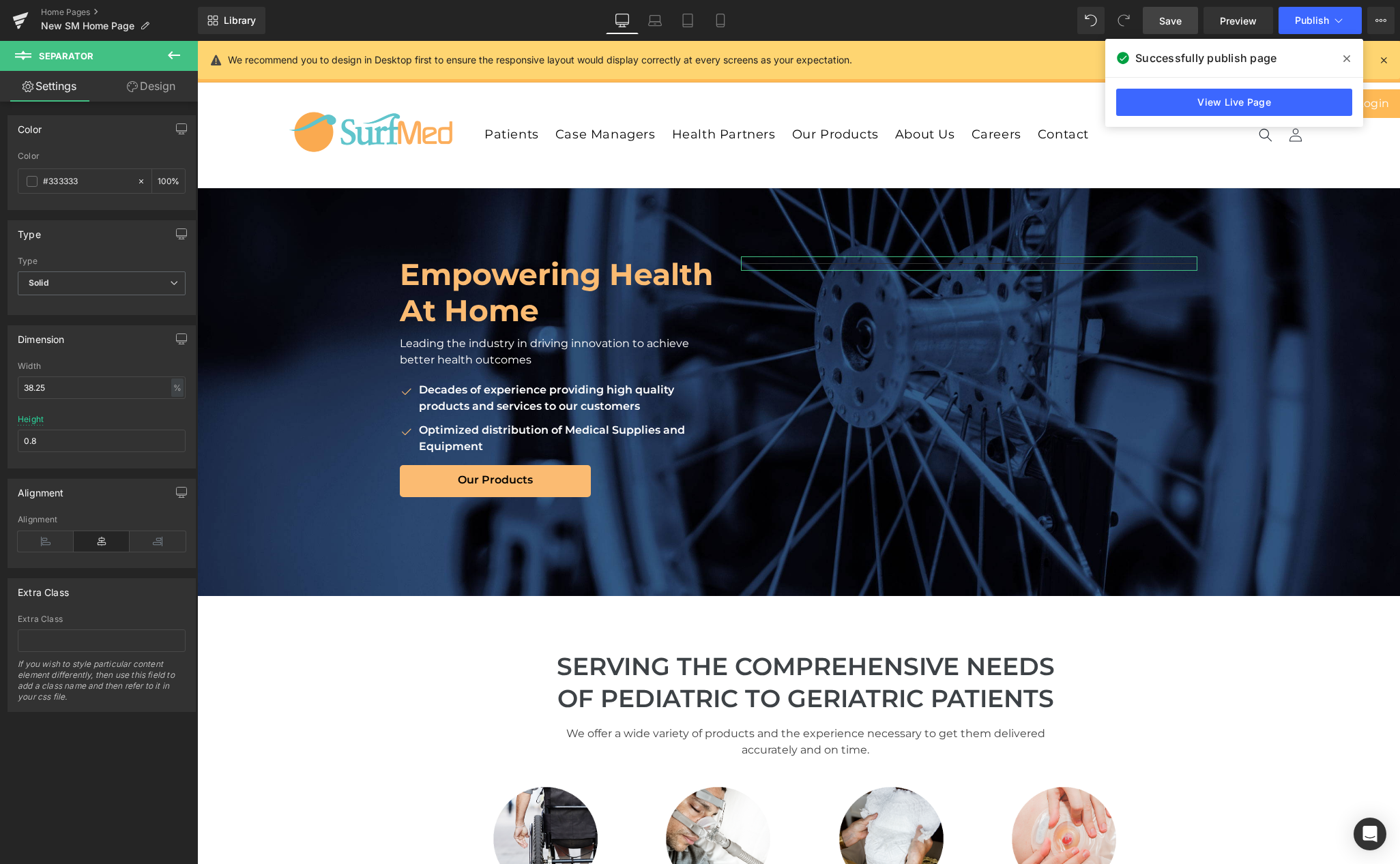
click at [162, 95] on link "Design" at bounding box center [150, 87] width 99 height 31
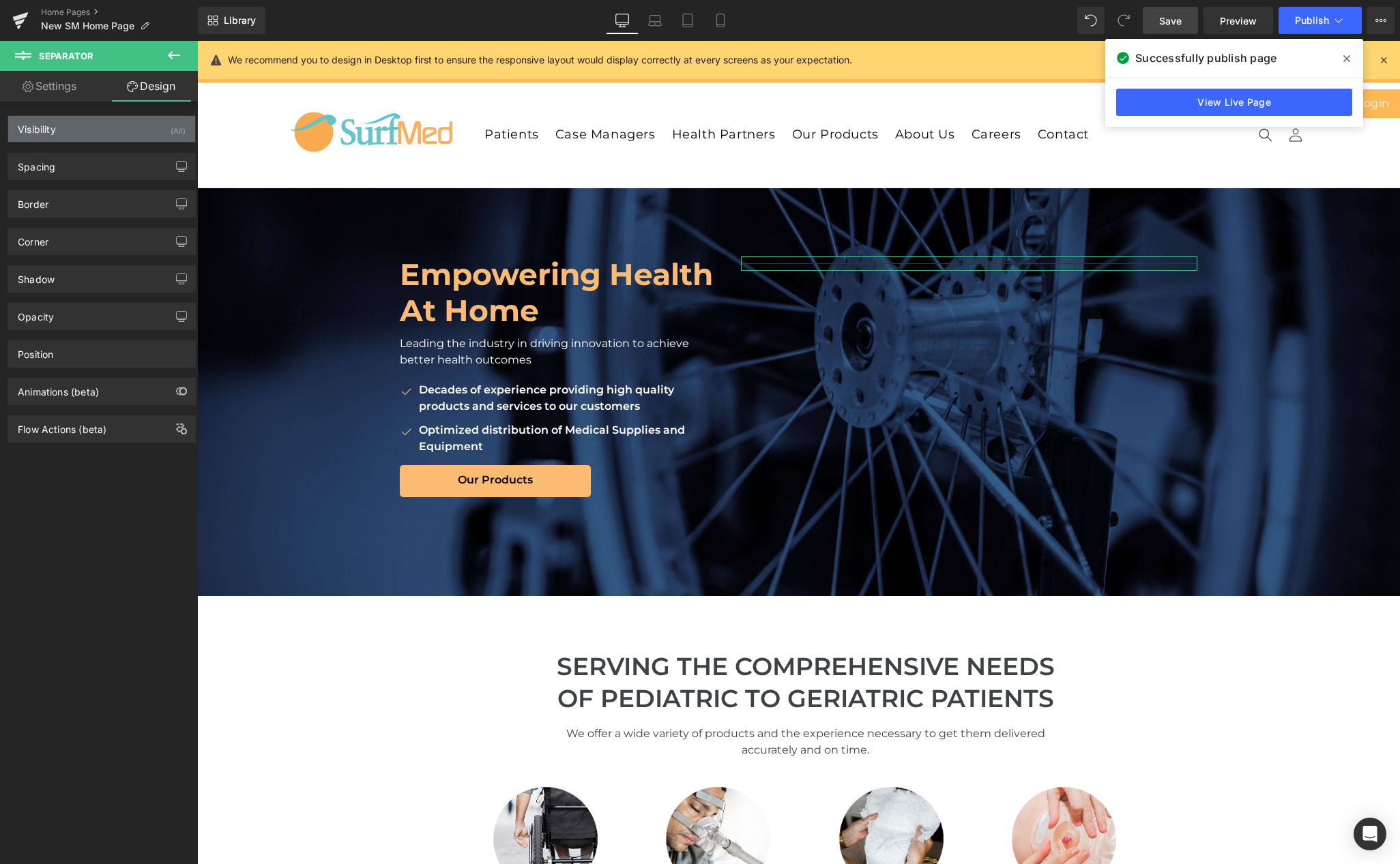
click at [152, 136] on div "Visibility (All)" at bounding box center [101, 129] width 187 height 26
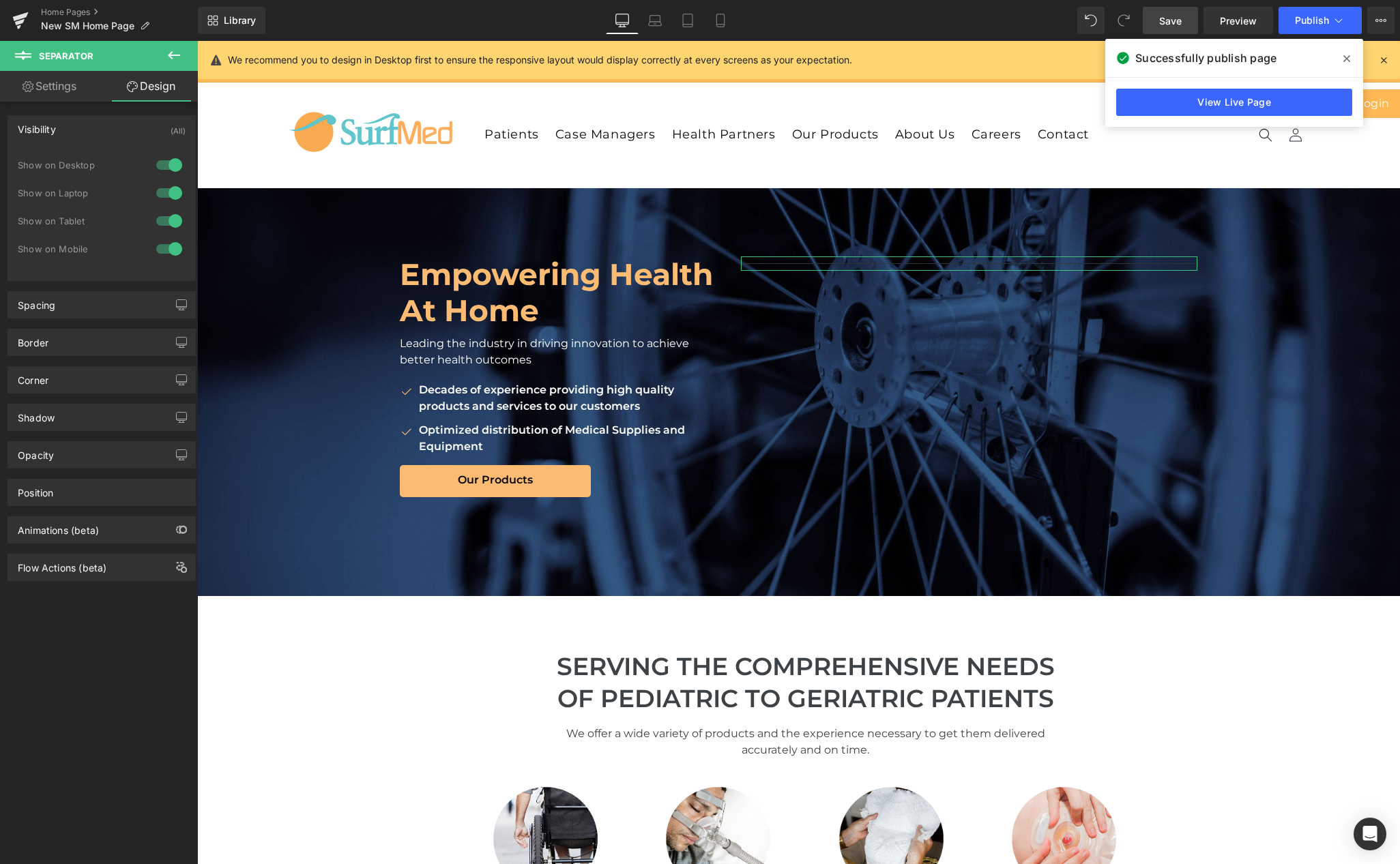
click at [168, 160] on div at bounding box center [169, 165] width 33 height 22
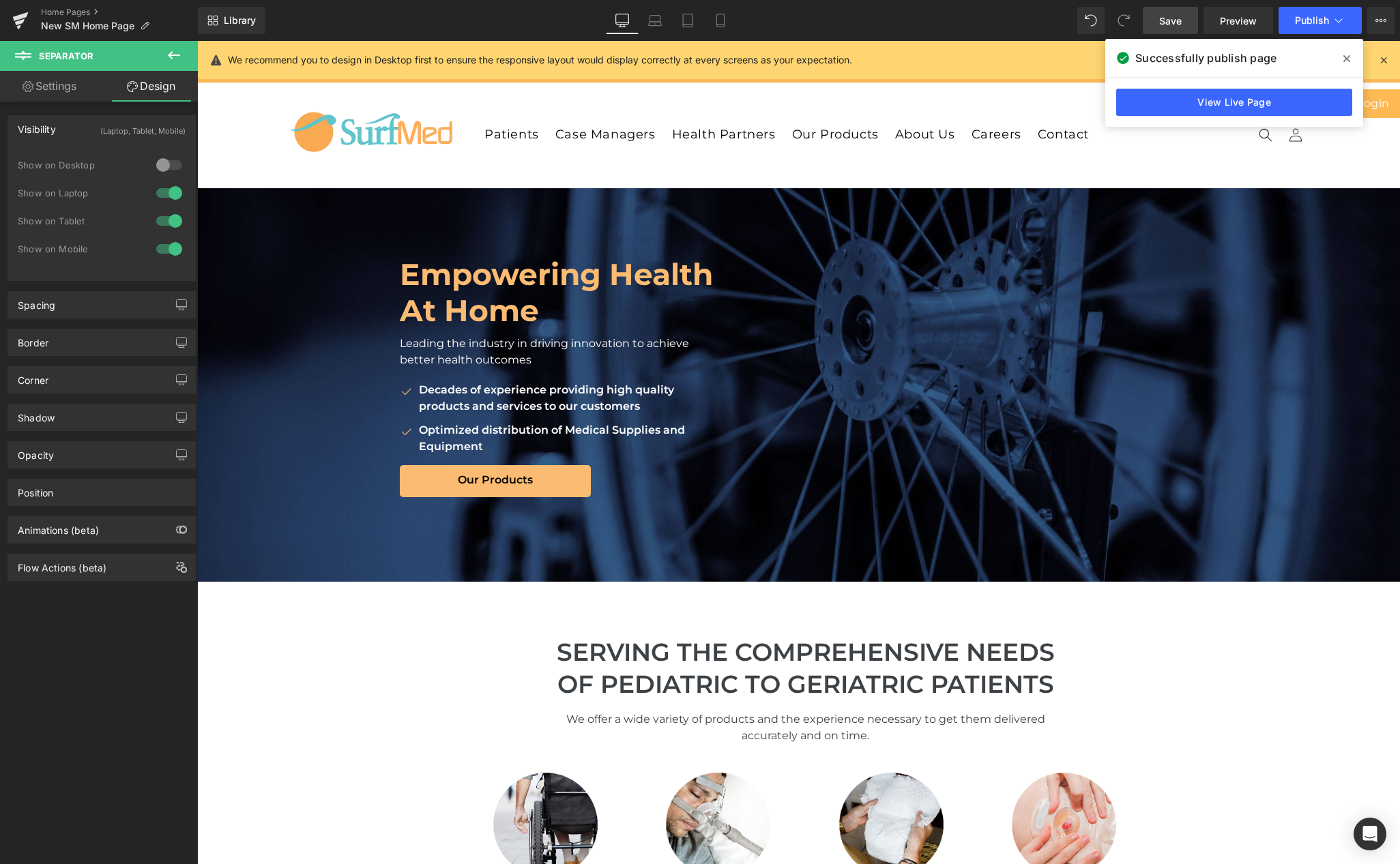
click at [167, 189] on div at bounding box center [169, 193] width 33 height 22
click at [159, 191] on div at bounding box center [169, 193] width 33 height 22
click at [159, 193] on div at bounding box center [169, 193] width 33 height 22
click at [1054, 25] on span "Publish" at bounding box center [1312, 20] width 34 height 11
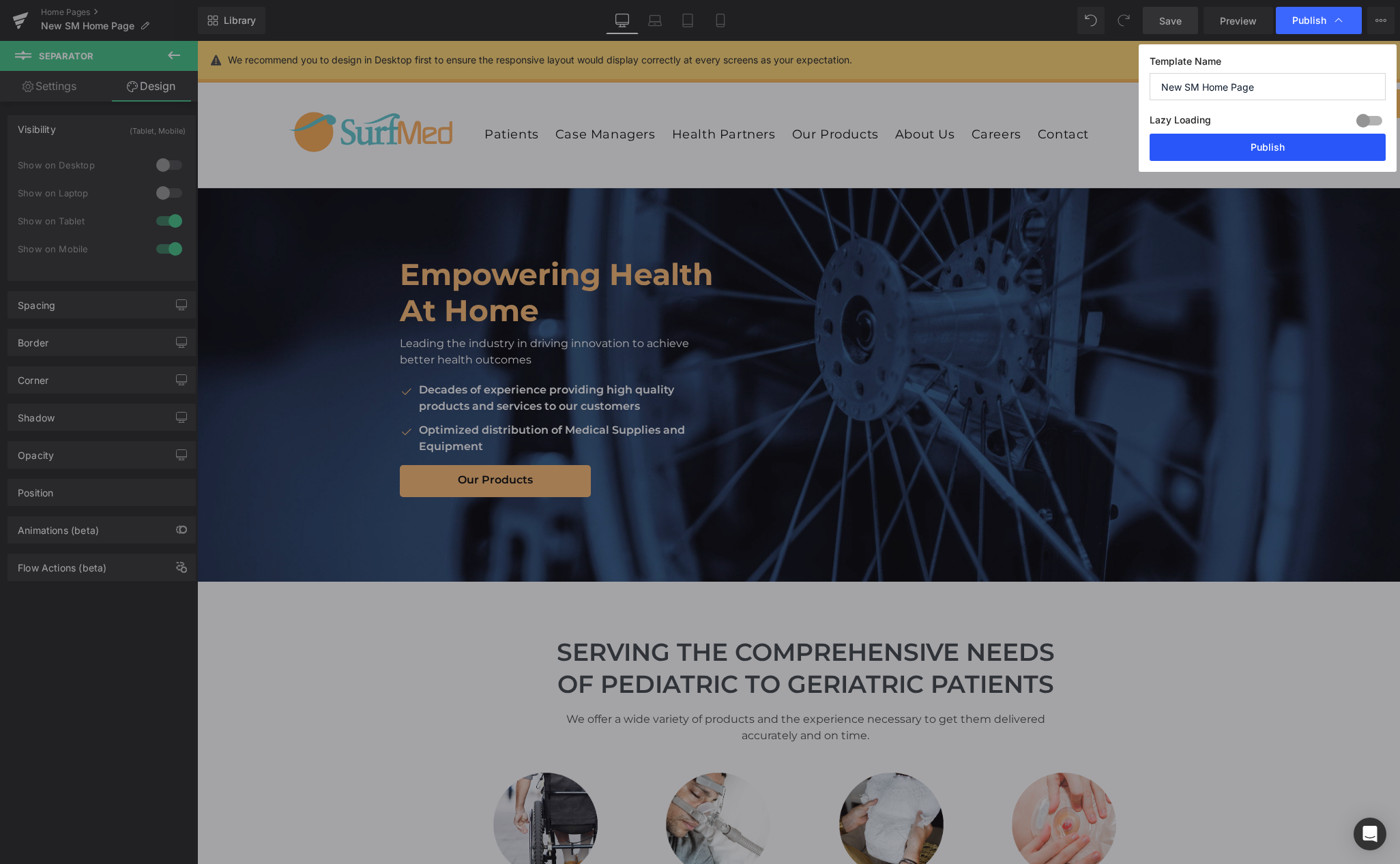
click at [1054, 143] on button "Publish" at bounding box center [1267, 147] width 236 height 27
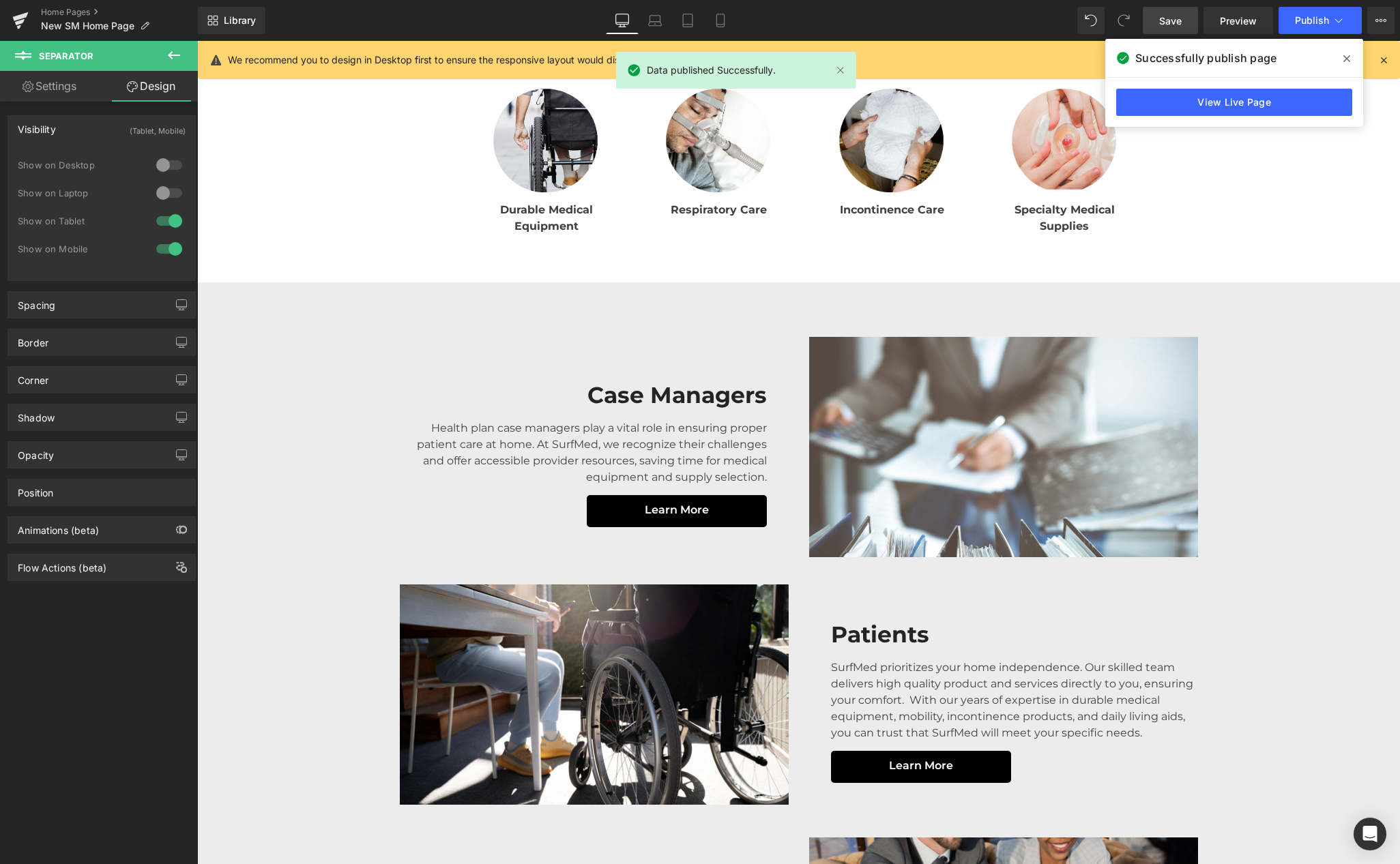
scroll to position [960, 0]
